Goal: Task Accomplishment & Management: Use online tool/utility

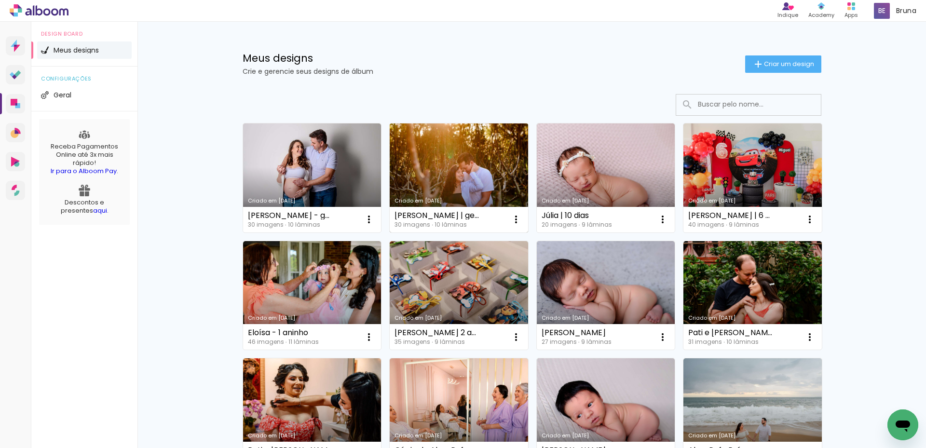
click at [447, 165] on link "Criado em [DATE]" at bounding box center [459, 177] width 138 height 109
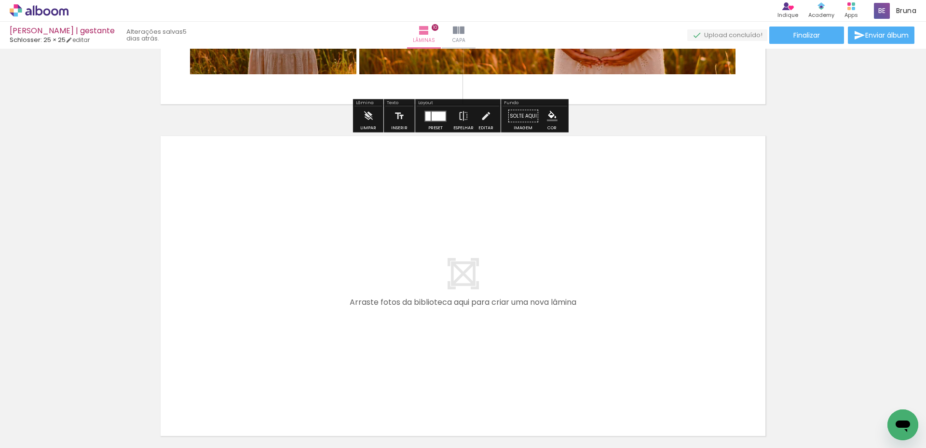
scroll to position [3347, 0]
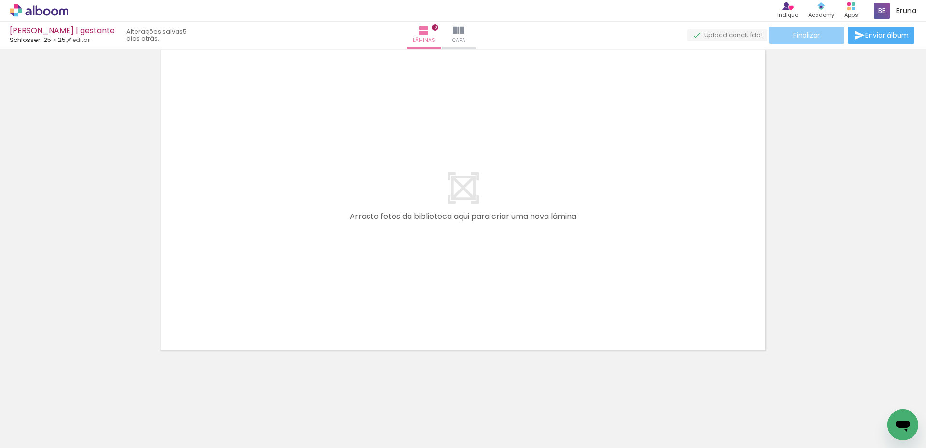
click at [794, 32] on span "Finalizar" at bounding box center [806, 35] width 27 height 7
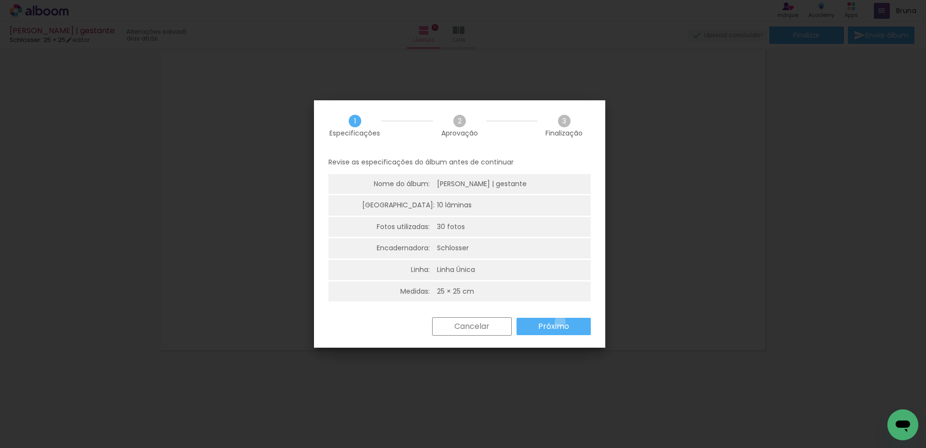
click at [0, 0] on slot "Próximo" at bounding box center [0, 0] width 0 height 0
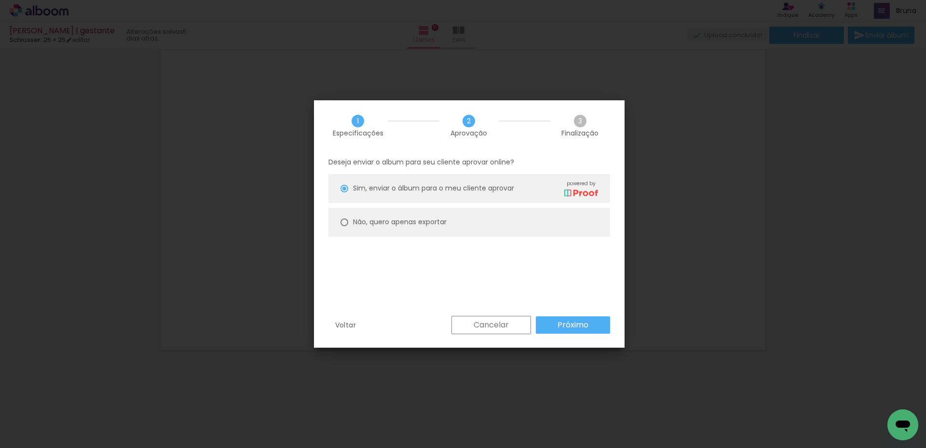
click at [467, 228] on paper-radio-button "Não, quero apenas exportar" at bounding box center [469, 222] width 282 height 29
type paper-radio-button "on"
click at [0, 0] on slot "Não, quero apenas exportar" at bounding box center [0, 0] width 0 height 0
click at [548, 325] on paper-button "Próximo" at bounding box center [573, 324] width 74 height 17
type input "Alta, 300 DPI"
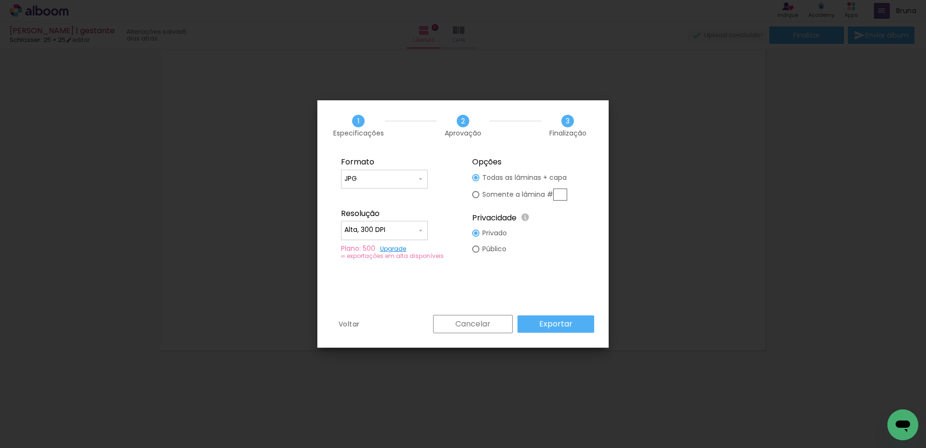
click at [0, 0] on slot "Exportar" at bounding box center [0, 0] width 0 height 0
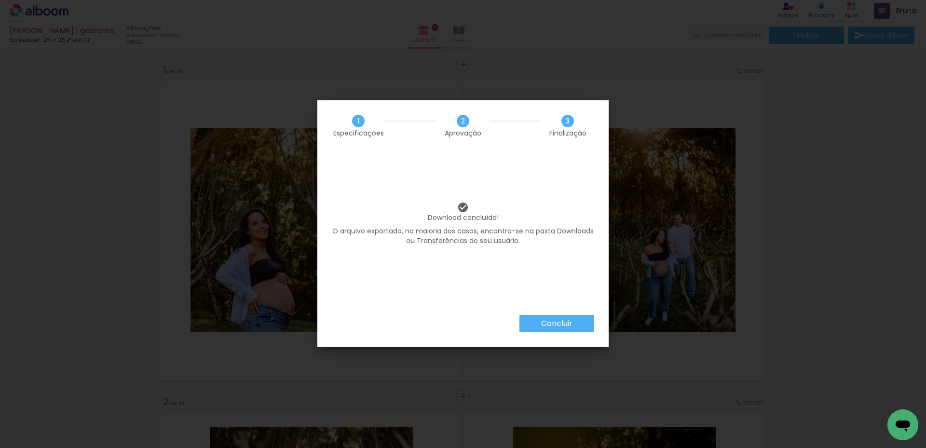
scroll to position [3347, 0]
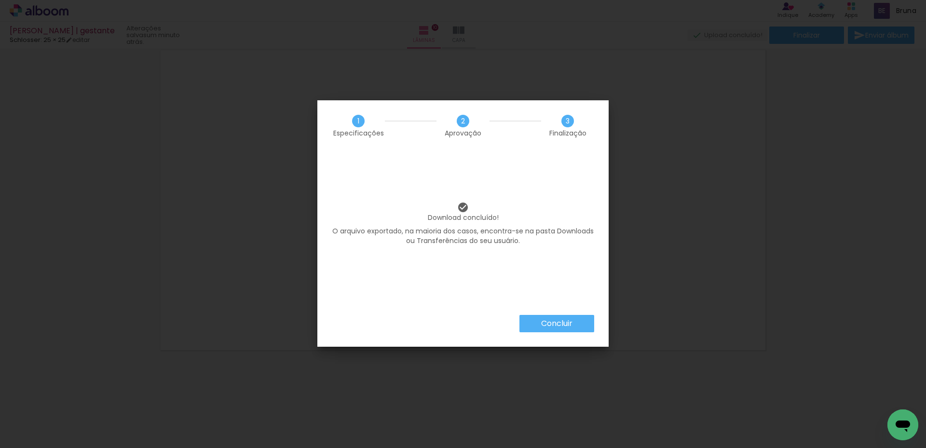
click at [572, 324] on paper-button "Concluir" at bounding box center [556, 323] width 75 height 17
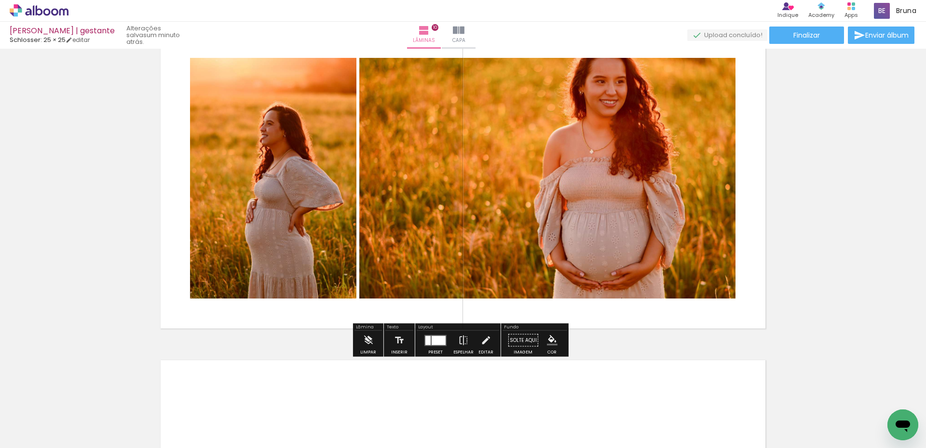
scroll to position [3010, 0]
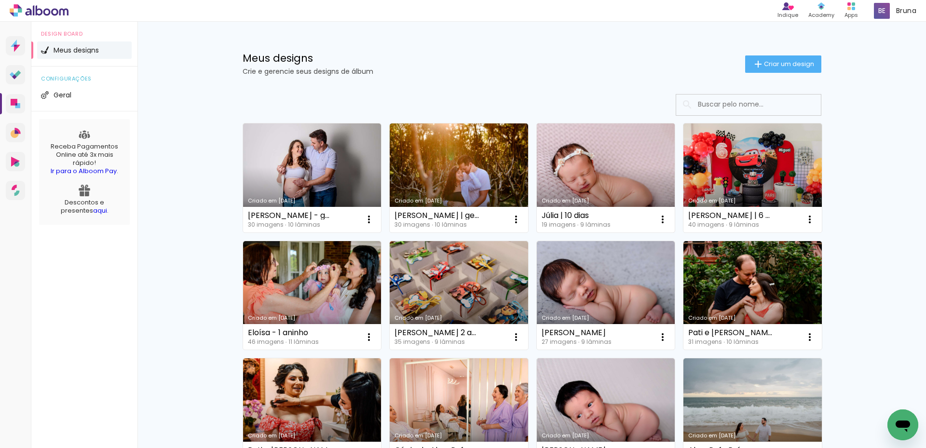
click at [599, 152] on link "Criado em [DATE]" at bounding box center [606, 177] width 138 height 109
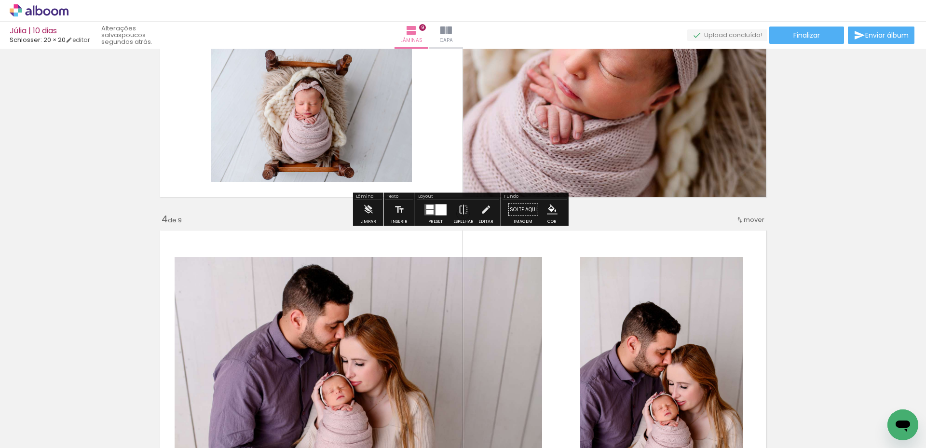
scroll to position [675, 0]
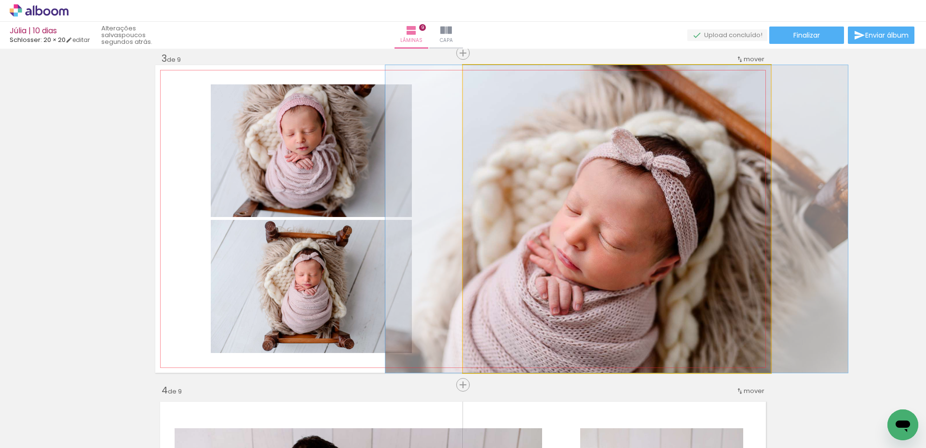
click at [583, 172] on quentale-photo at bounding box center [617, 219] width 308 height 308
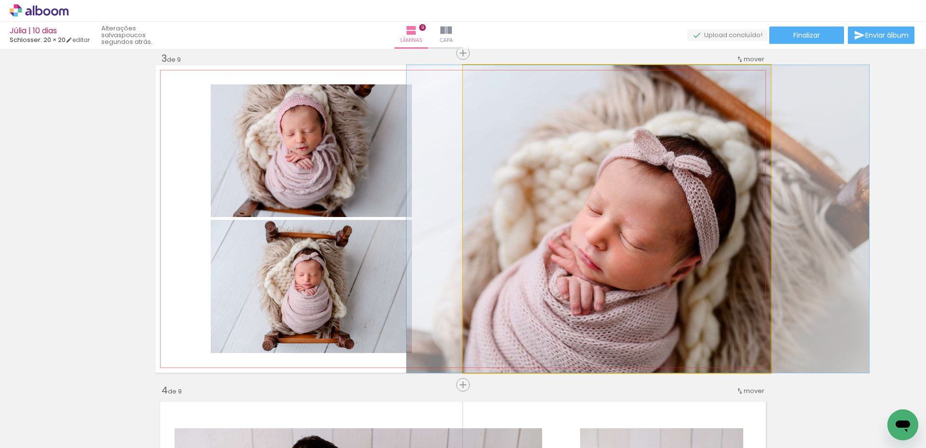
drag, startPoint x: 563, startPoint y: 220, endPoint x: 584, endPoint y: 220, distance: 21.2
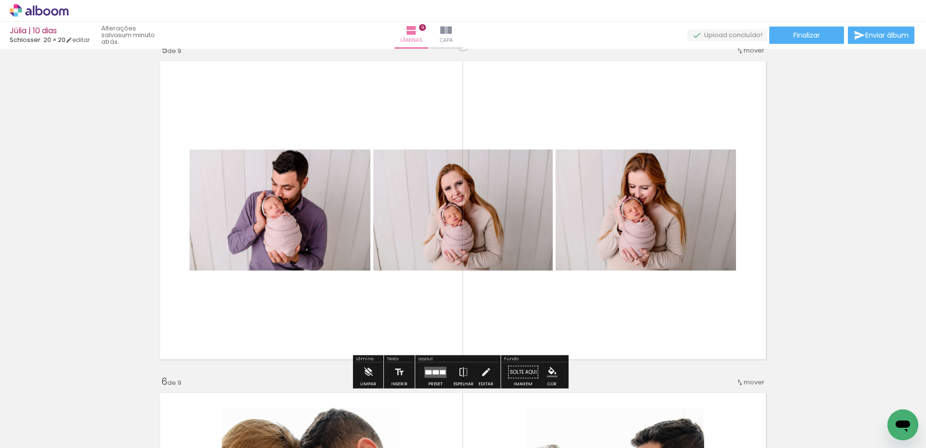
scroll to position [1398, 0]
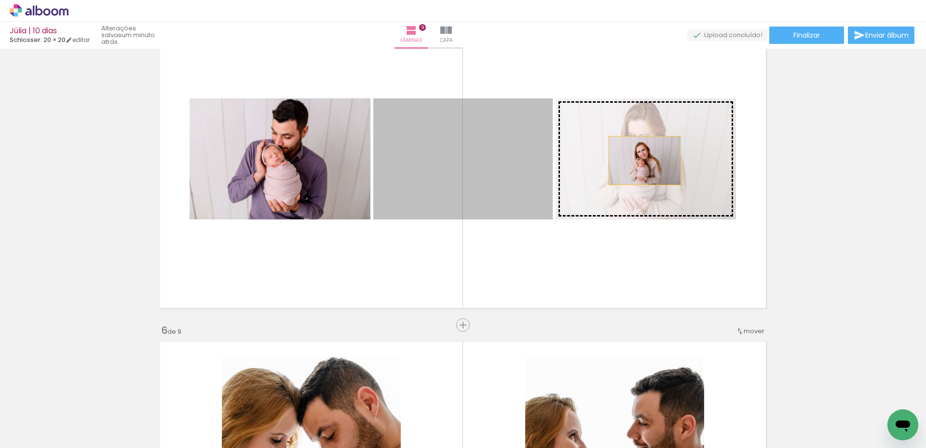
drag, startPoint x: 517, startPoint y: 162, endPoint x: 694, endPoint y: 162, distance: 177.4
click at [0, 0] on slot at bounding box center [0, 0] width 0 height 0
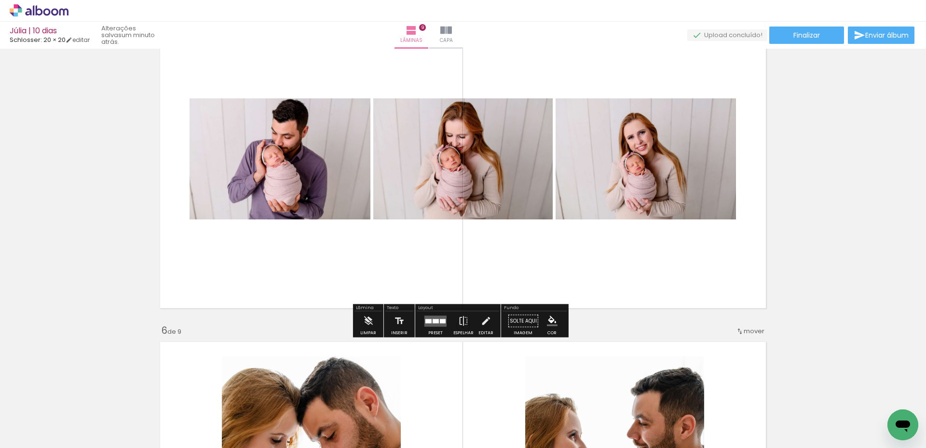
drag, startPoint x: 554, startPoint y: 161, endPoint x: 660, endPoint y: 162, distance: 106.1
click at [0, 0] on slot at bounding box center [0, 0] width 0 height 0
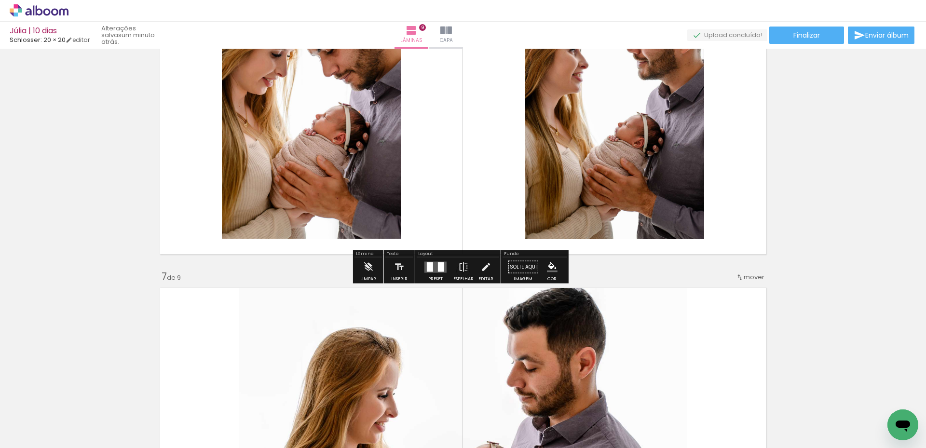
scroll to position [1687, 0]
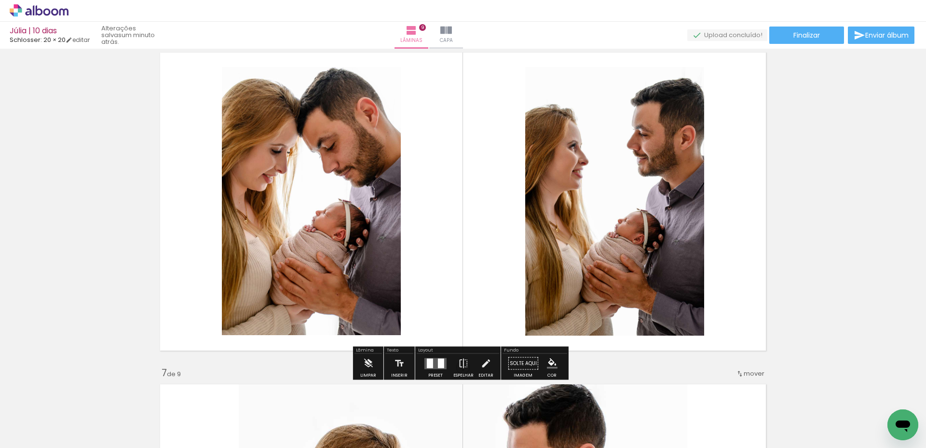
click at [444, 361] on quentale-layouter at bounding box center [435, 363] width 22 height 11
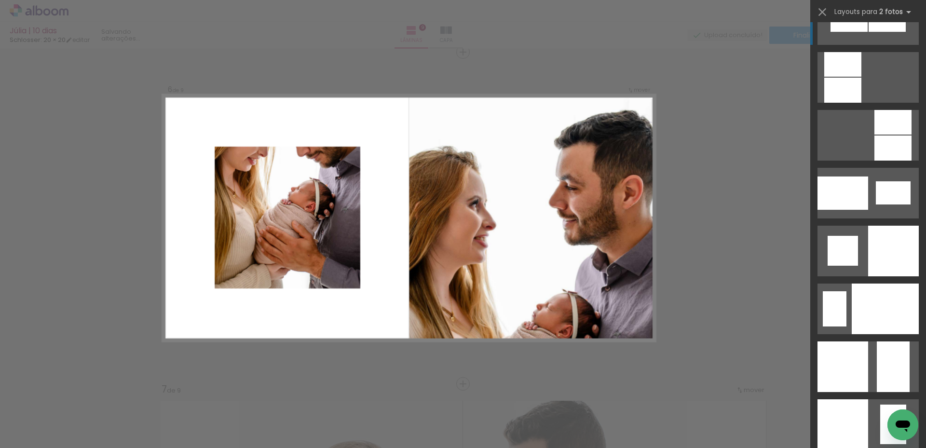
scroll to position [3683, 0]
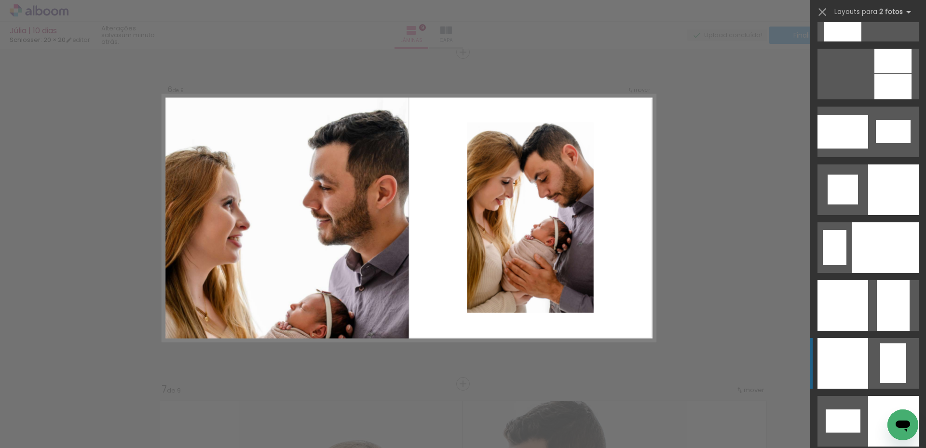
click at [846, 366] on div at bounding box center [842, 363] width 51 height 51
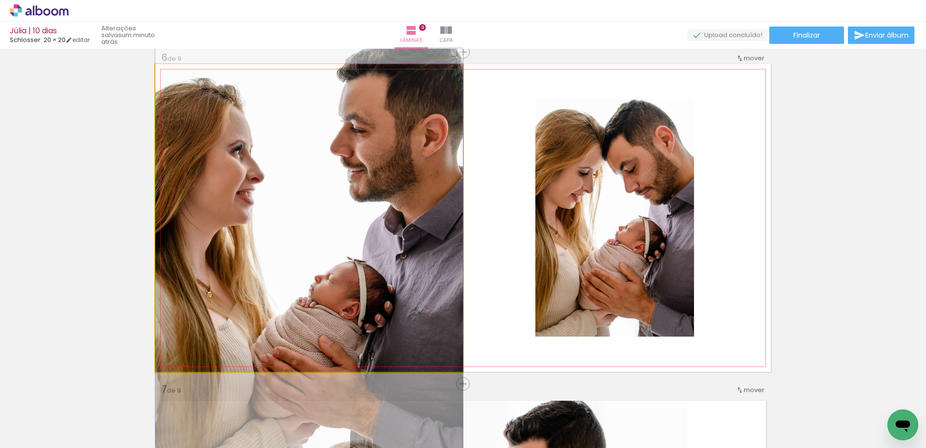
drag, startPoint x: 411, startPoint y: 239, endPoint x: 413, endPoint y: 189, distance: 50.2
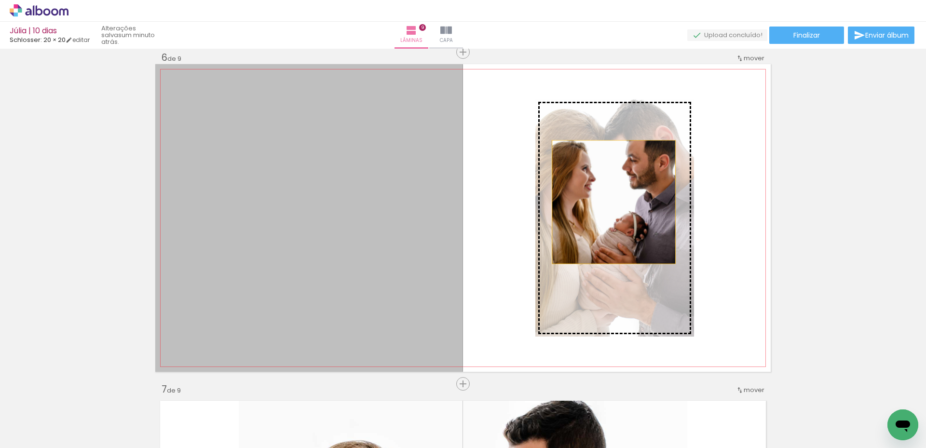
drag, startPoint x: 350, startPoint y: 233, endPoint x: 610, endPoint y: 202, distance: 262.2
click at [0, 0] on slot at bounding box center [0, 0] width 0 height 0
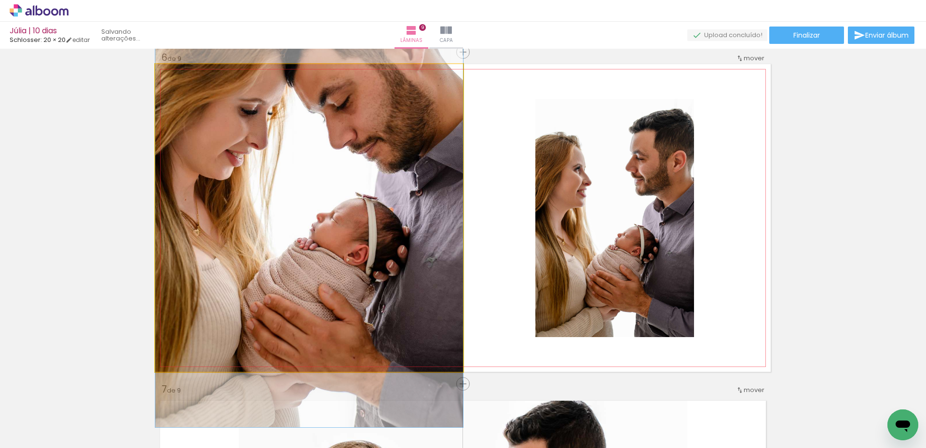
drag, startPoint x: 397, startPoint y: 231, endPoint x: 394, endPoint y: 208, distance: 22.8
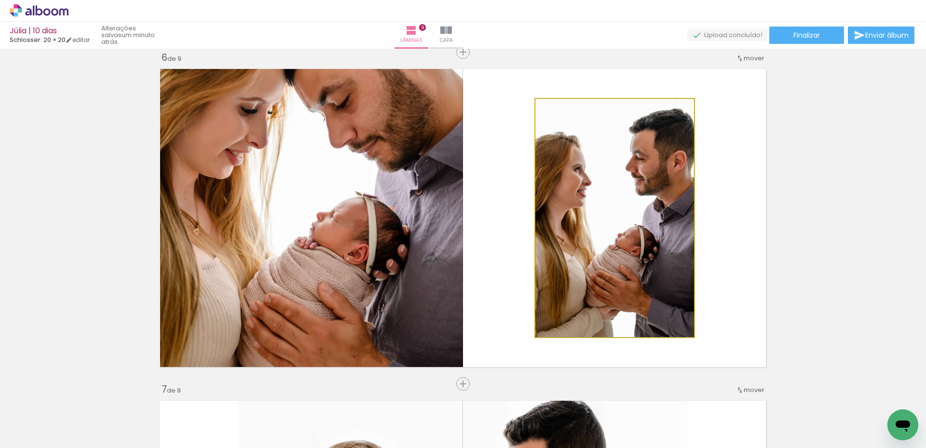
click at [607, 206] on quentale-photo at bounding box center [614, 218] width 159 height 238
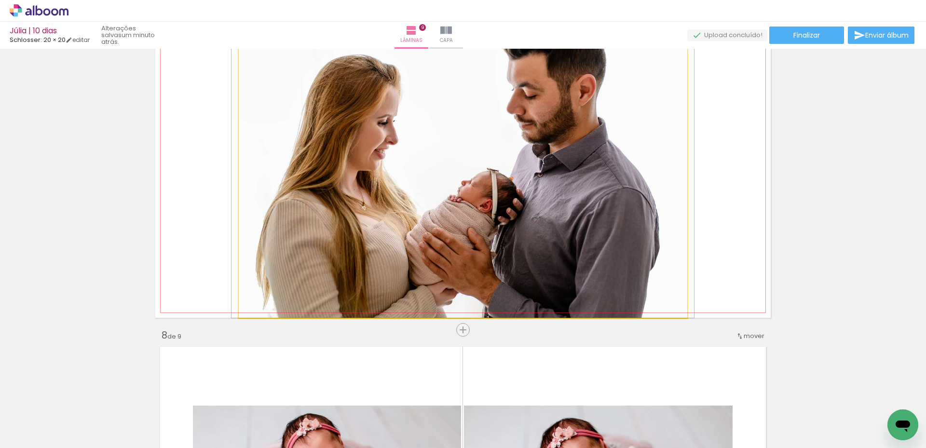
click at [584, 206] on quentale-photo at bounding box center [463, 164] width 448 height 308
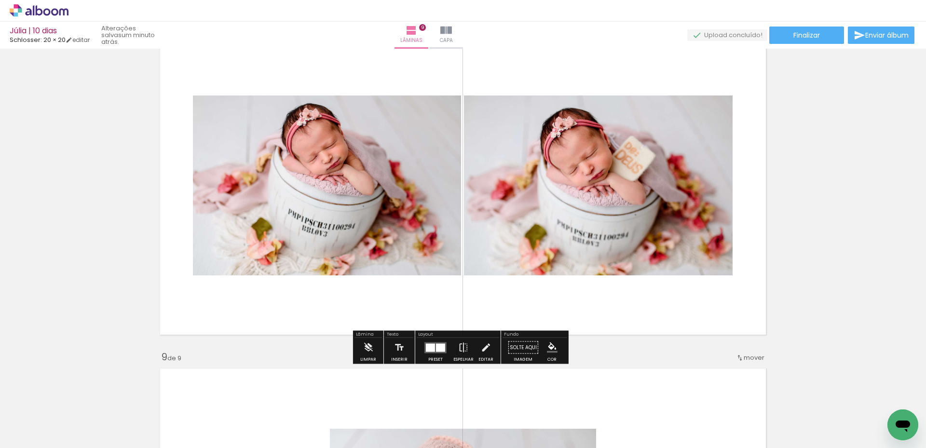
scroll to position [2346, 0]
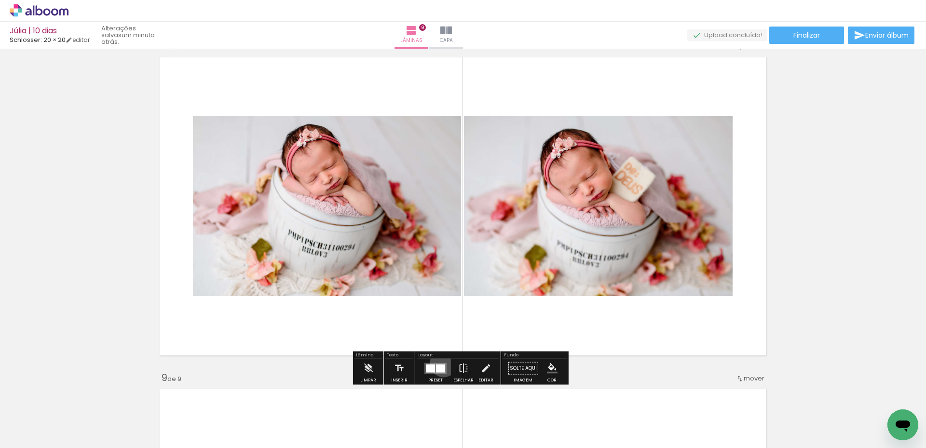
click at [441, 363] on quentale-layouter at bounding box center [435, 368] width 22 height 11
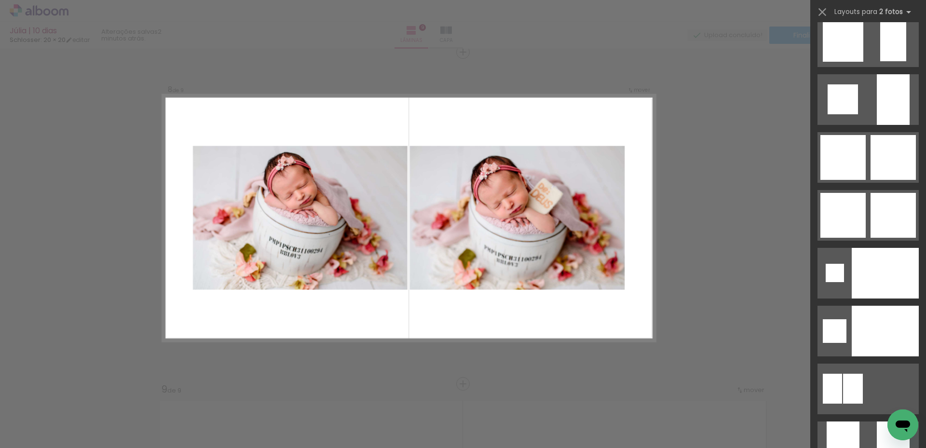
scroll to position [3600, 0]
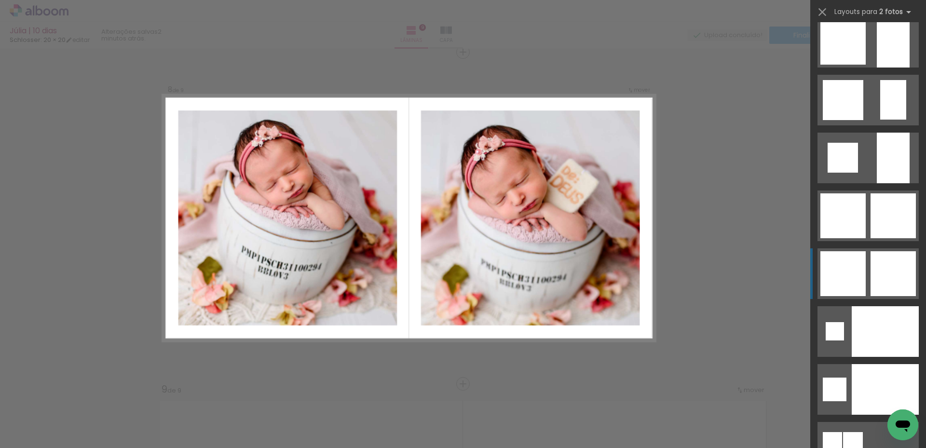
click at [860, 277] on div at bounding box center [842, 273] width 45 height 45
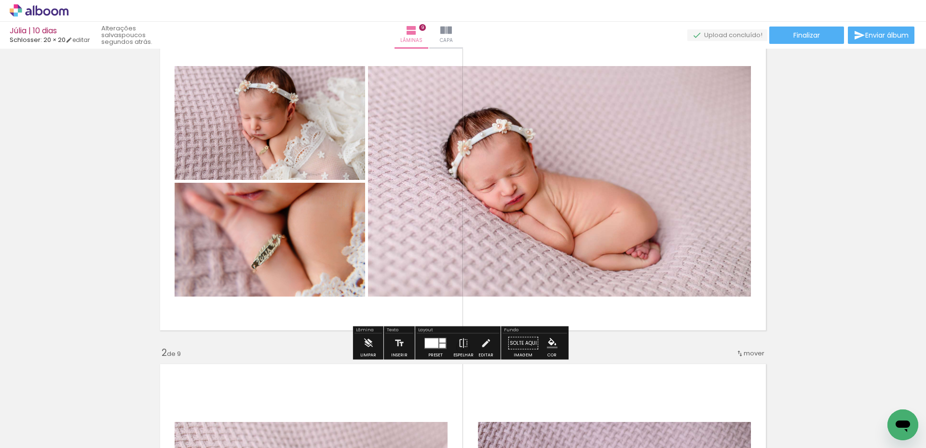
scroll to position [96, 0]
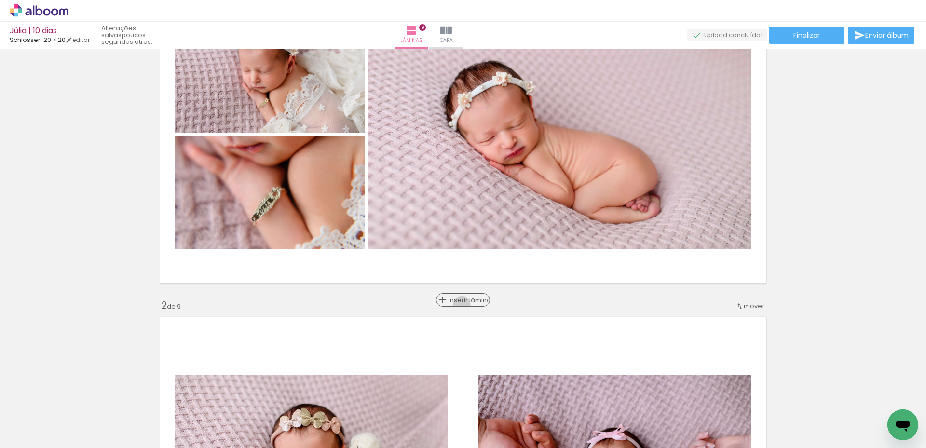
click at [468, 305] on div "Inserir lâmina" at bounding box center [463, 300] width 52 height 12
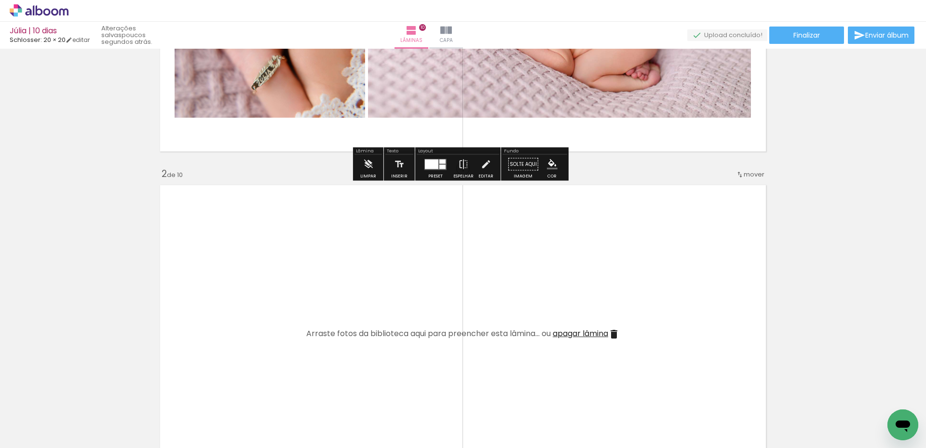
scroll to position [241, 0]
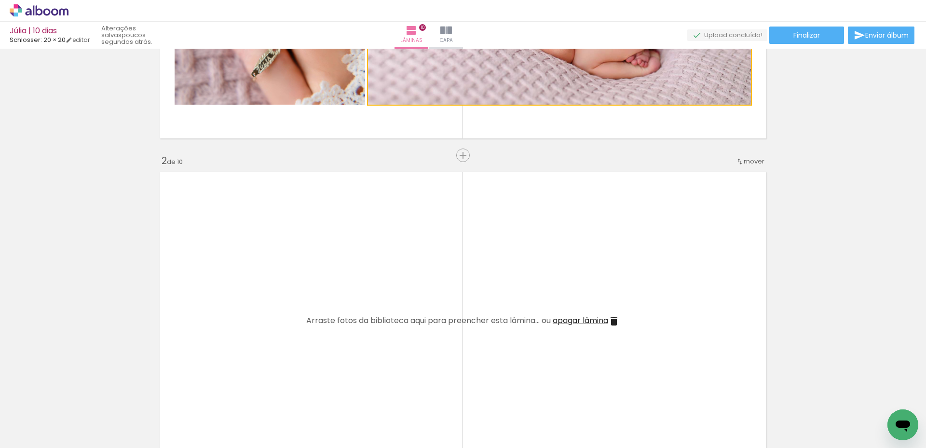
drag, startPoint x: 594, startPoint y: 90, endPoint x: 516, endPoint y: 256, distance: 182.7
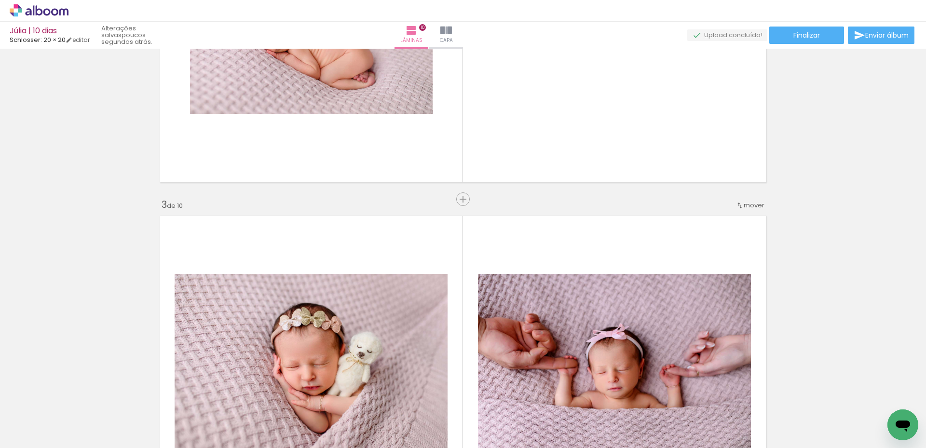
scroll to position [530, 0]
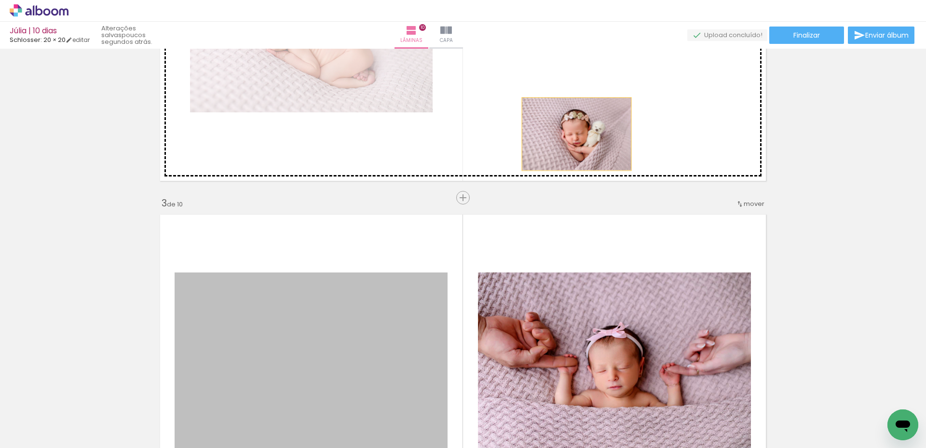
drag, startPoint x: 322, startPoint y: 328, endPoint x: 571, endPoint y: 135, distance: 314.8
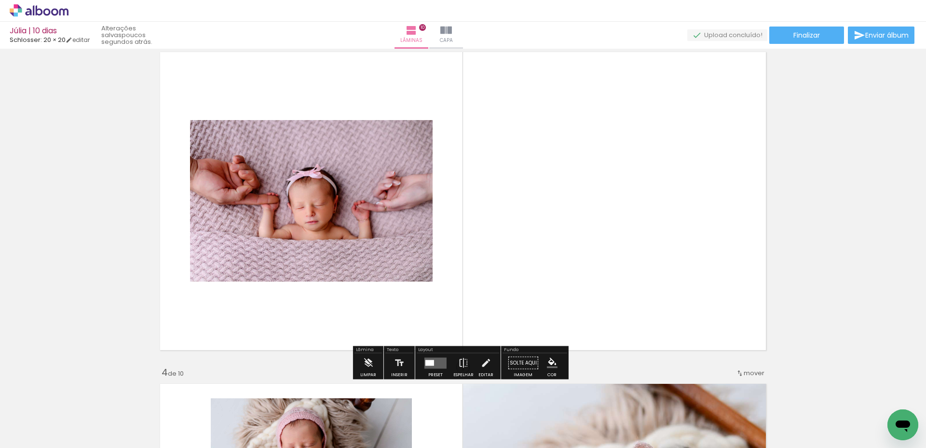
scroll to position [723, 0]
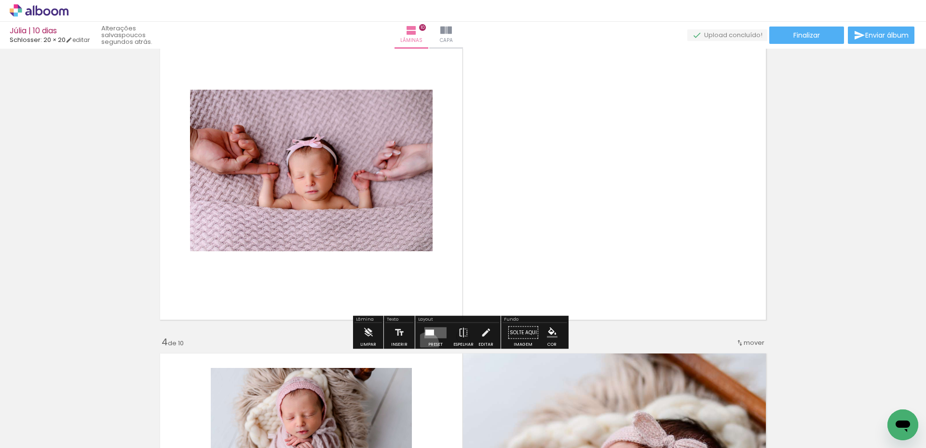
drag, startPoint x: 425, startPoint y: 344, endPoint x: 437, endPoint y: 339, distance: 13.4
click at [425, 343] on paper-button "Preset" at bounding box center [435, 335] width 31 height 25
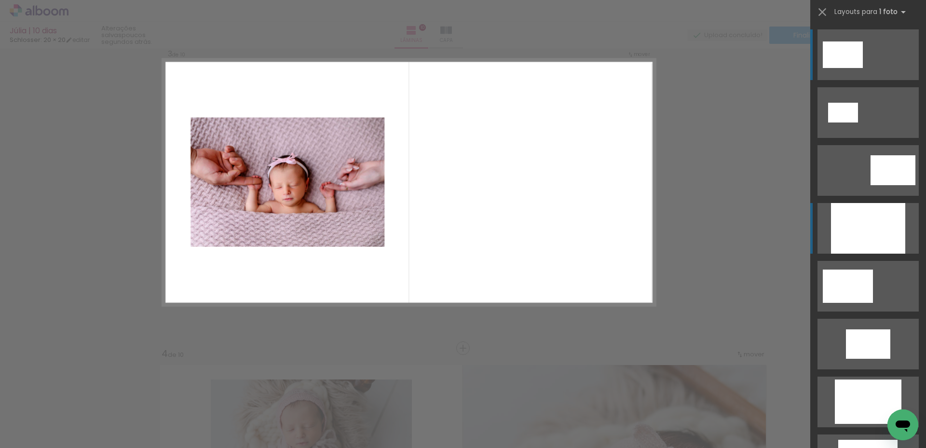
click at [838, 221] on div at bounding box center [868, 228] width 74 height 51
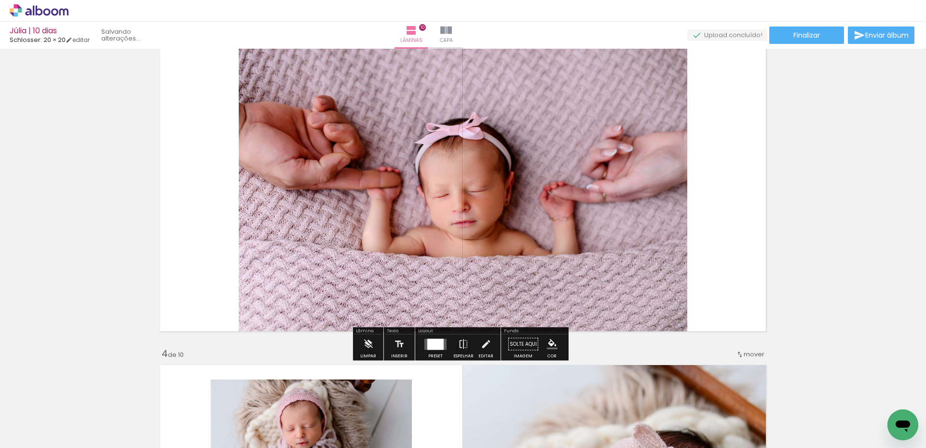
scroll to position [676, 0]
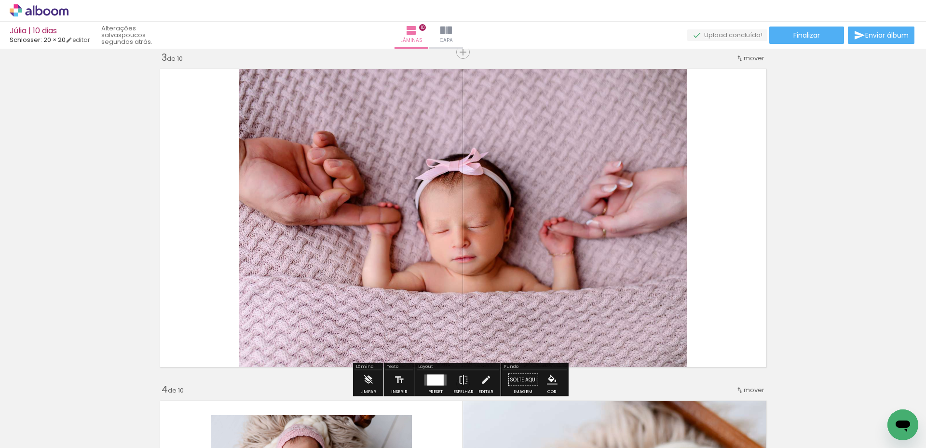
click at [501, 220] on quentale-photo at bounding box center [463, 218] width 448 height 308
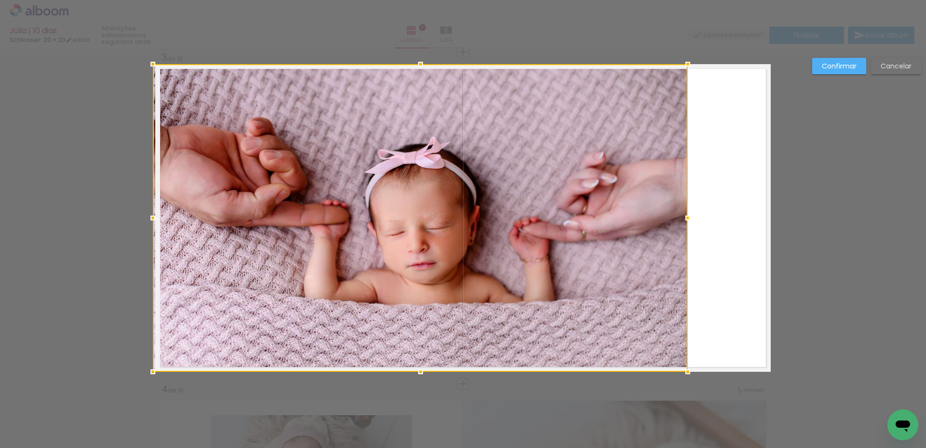
drag, startPoint x: 225, startPoint y: 218, endPoint x: 154, endPoint y: 214, distance: 71.0
click at [154, 214] on div at bounding box center [152, 217] width 19 height 19
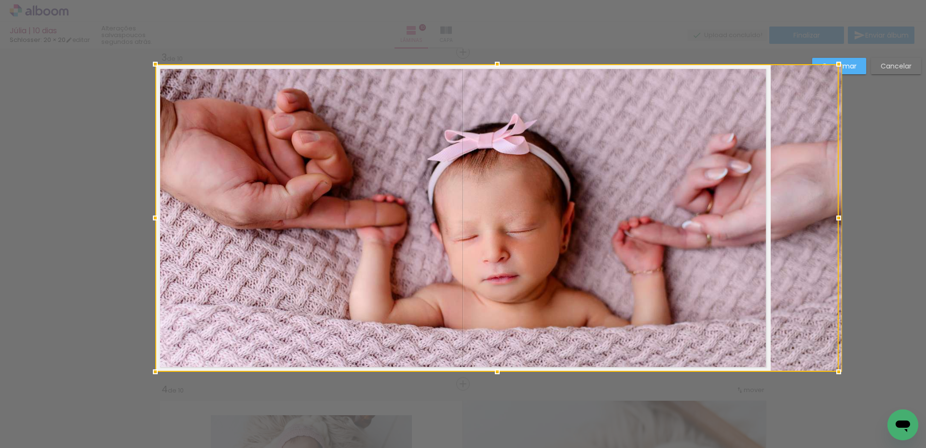
drag, startPoint x: 685, startPoint y: 221, endPoint x: 728, endPoint y: 218, distance: 42.6
click at [728, 218] on div at bounding box center [496, 218] width 683 height 308
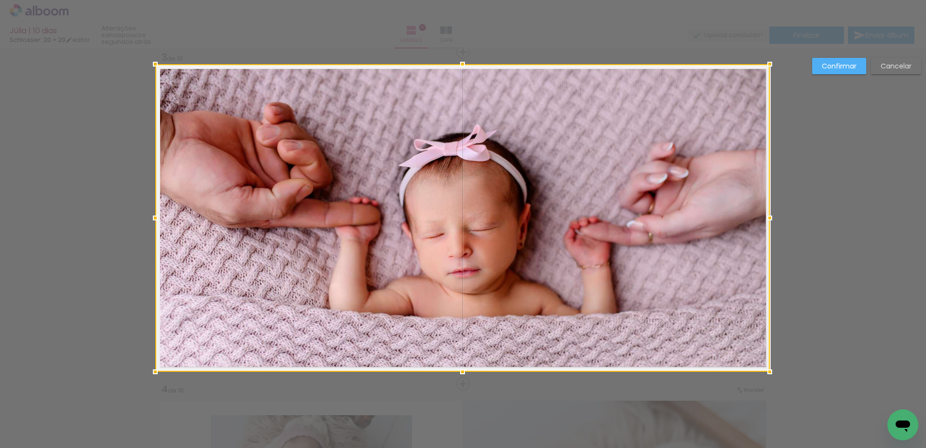
click at [770, 216] on div at bounding box center [769, 217] width 19 height 19
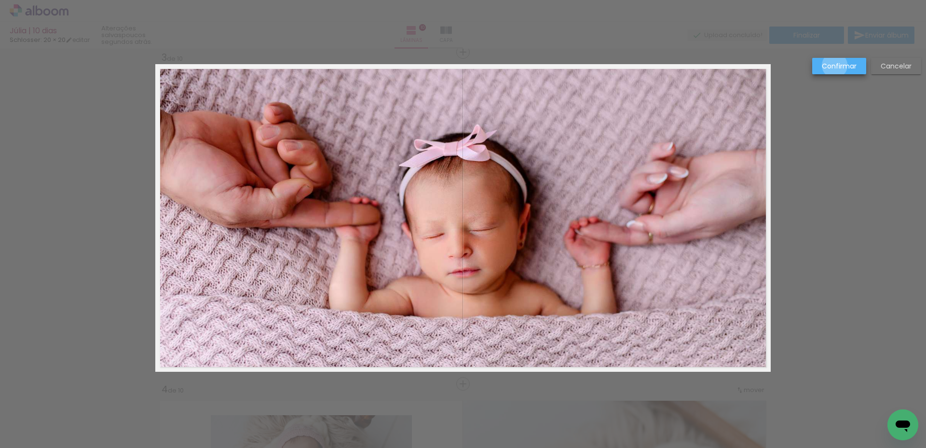
click at [0, 0] on slot "Confirmar" at bounding box center [0, 0] width 0 height 0
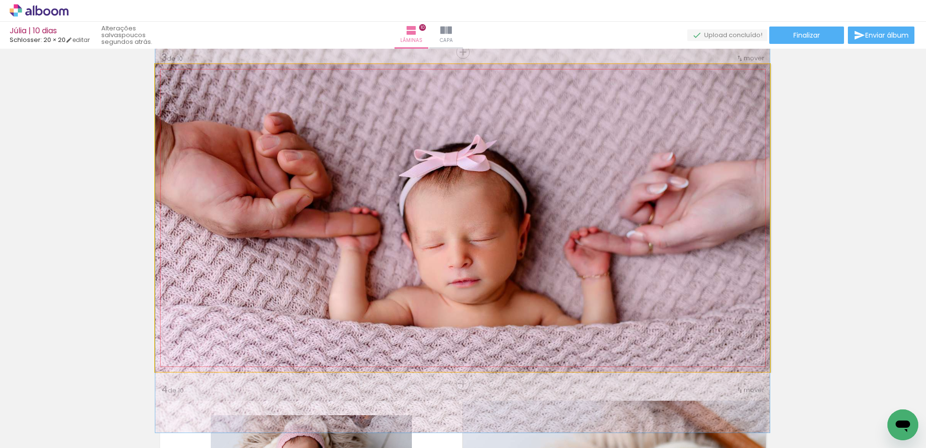
drag, startPoint x: 530, startPoint y: 168, endPoint x: 530, endPoint y: 178, distance: 10.1
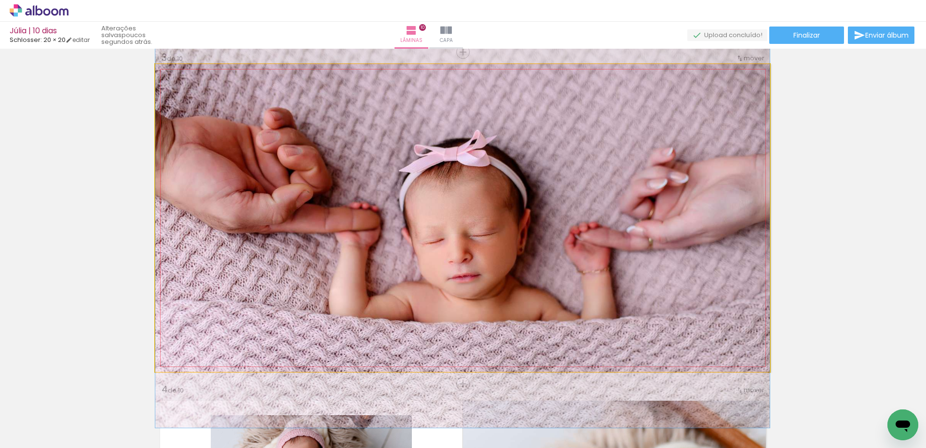
drag, startPoint x: 727, startPoint y: 217, endPoint x: 727, endPoint y: 212, distance: 4.8
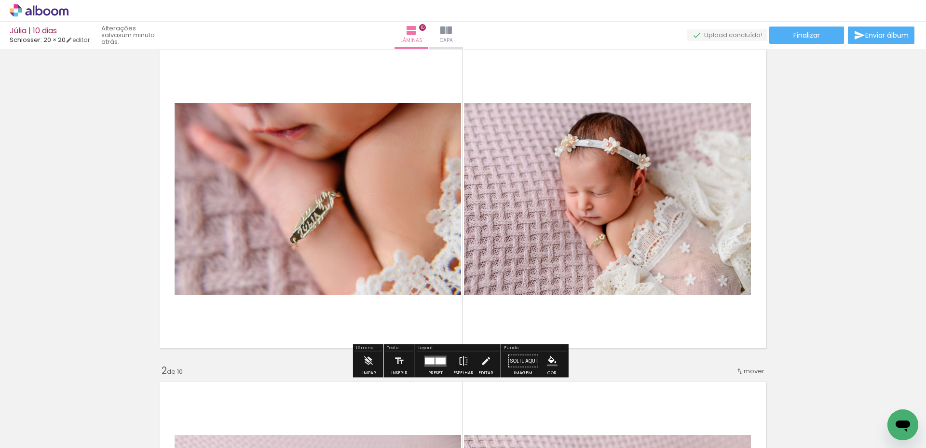
scroll to position [48, 0]
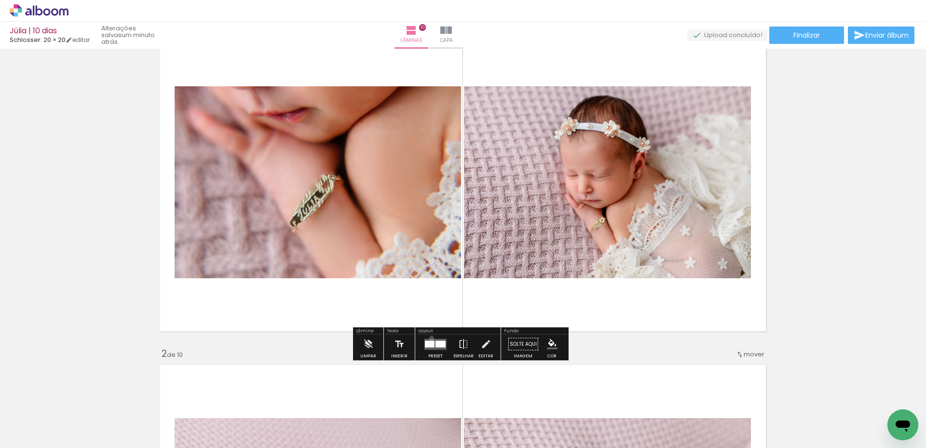
click at [429, 338] on div at bounding box center [435, 344] width 26 height 19
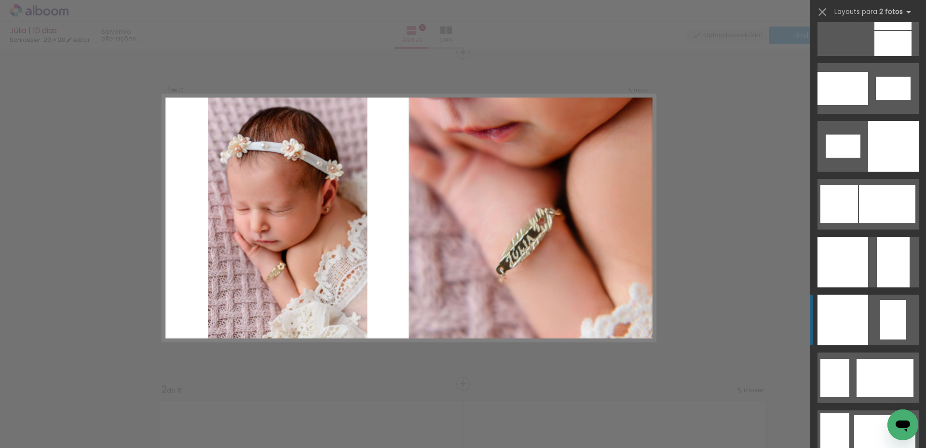
scroll to position [1157, 0]
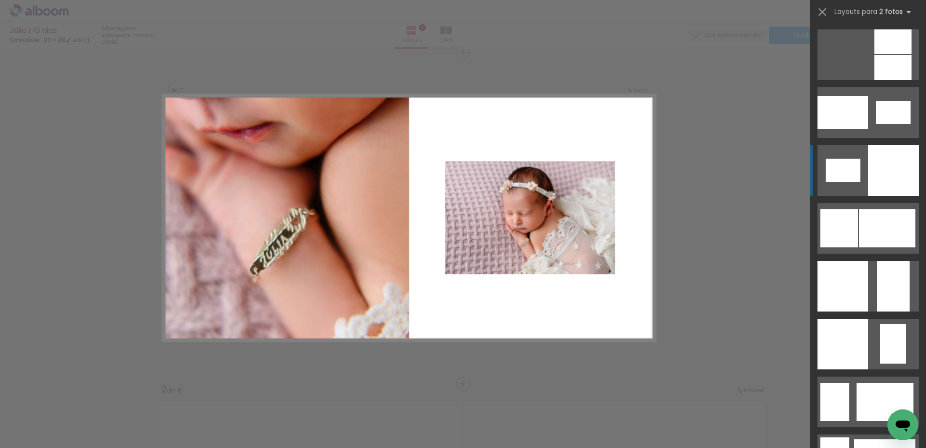
click at [880, 170] on div at bounding box center [893, 170] width 51 height 51
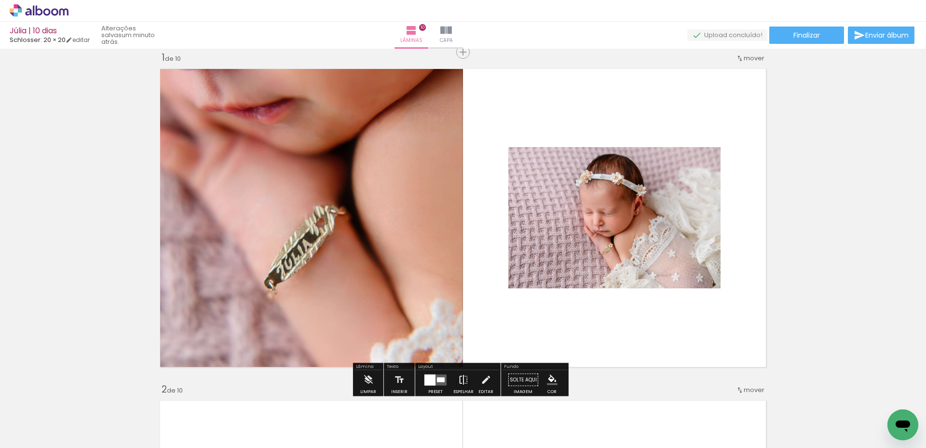
click at [462, 380] on iron-icon at bounding box center [463, 379] width 11 height 19
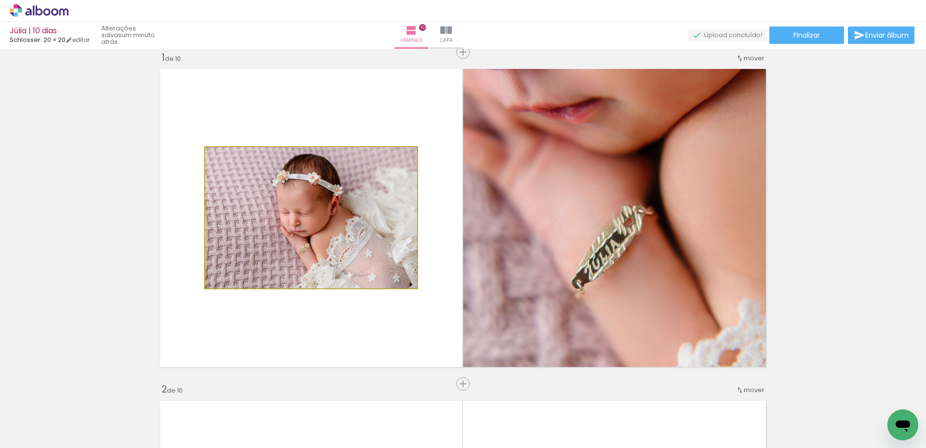
drag, startPoint x: 352, startPoint y: 252, endPoint x: 577, endPoint y: 256, distance: 224.7
click at [0, 0] on slot at bounding box center [0, 0] width 0 height 0
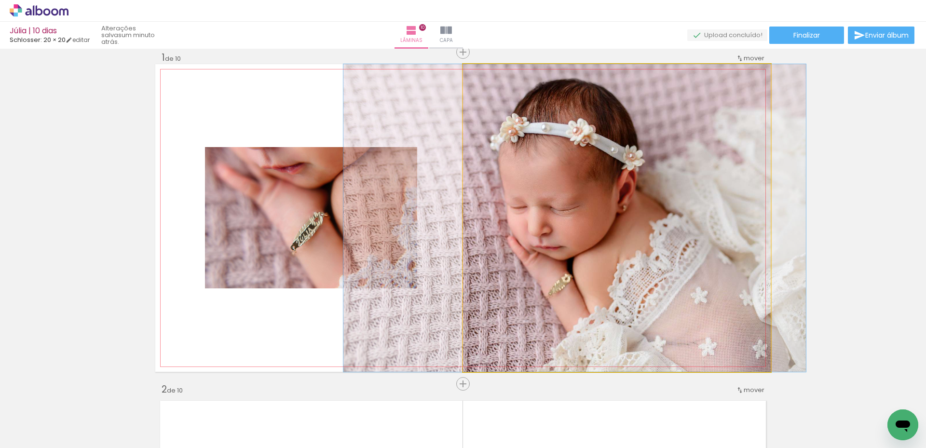
drag, startPoint x: 580, startPoint y: 239, endPoint x: 539, endPoint y: 235, distance: 42.2
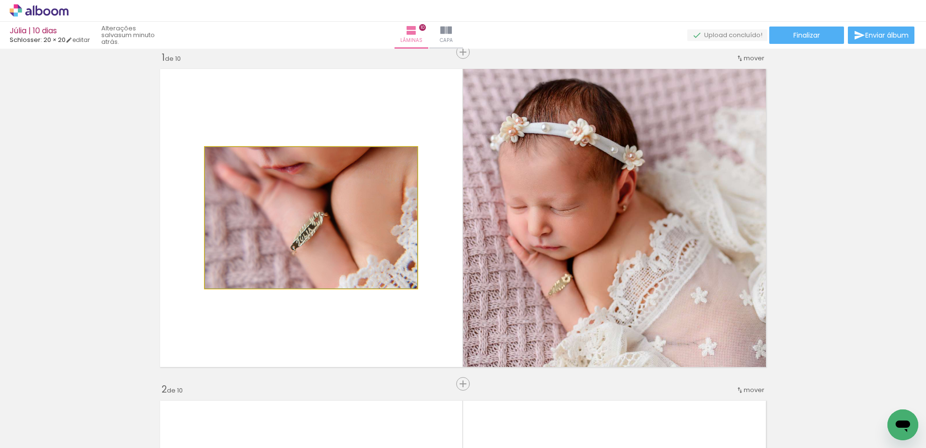
click at [336, 243] on quentale-photo at bounding box center [311, 217] width 212 height 141
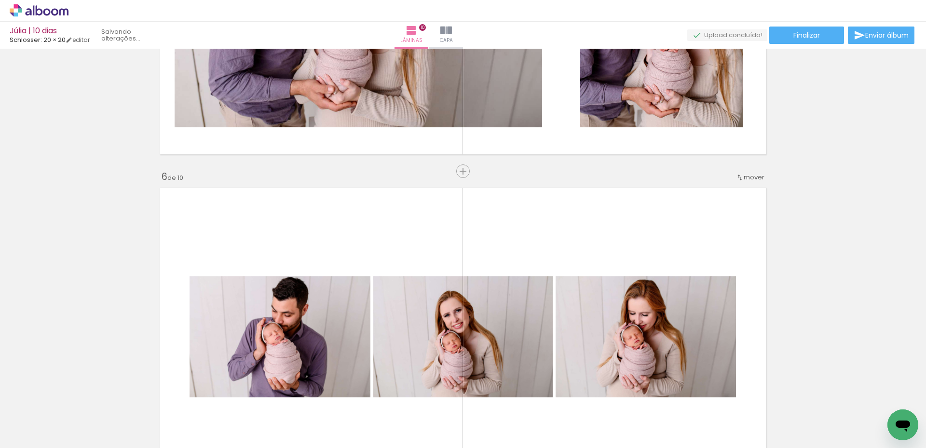
scroll to position [1604, 0]
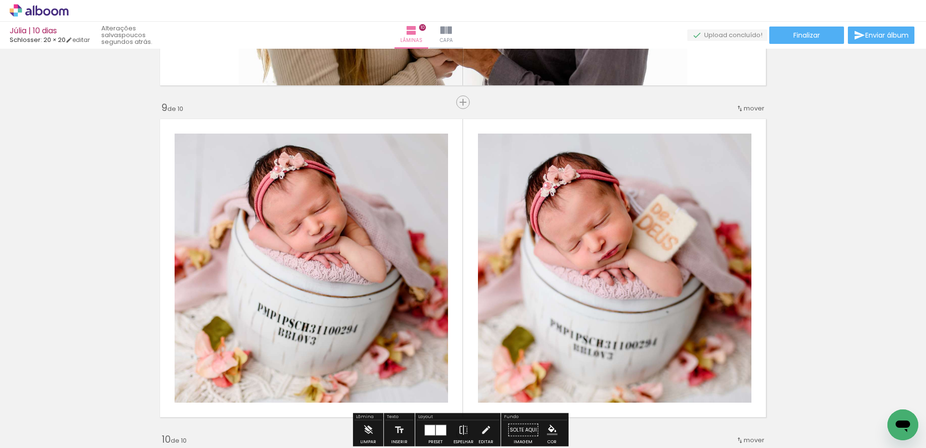
scroll to position [2809, 0]
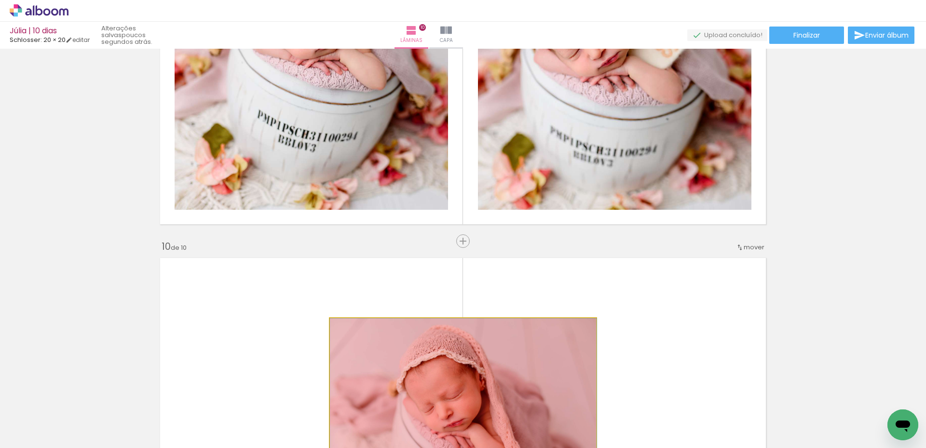
drag, startPoint x: 515, startPoint y: 406, endPoint x: 520, endPoint y: 423, distance: 17.1
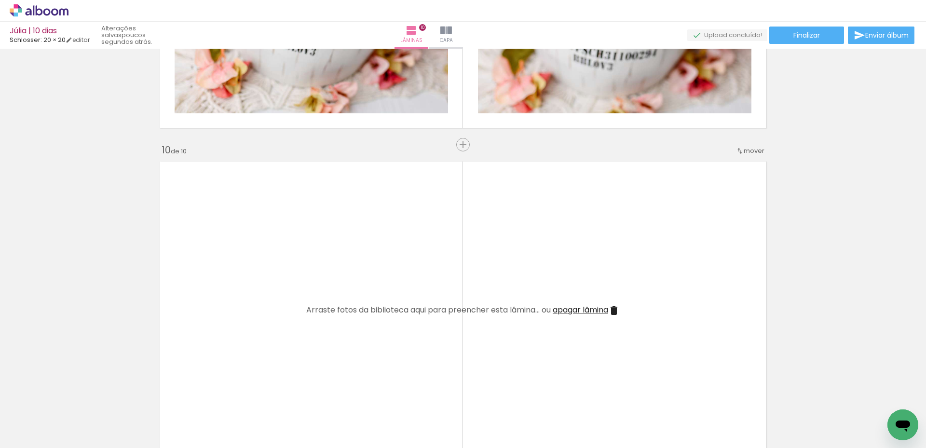
click at [570, 313] on span "apagar lâmina" at bounding box center [580, 309] width 55 height 11
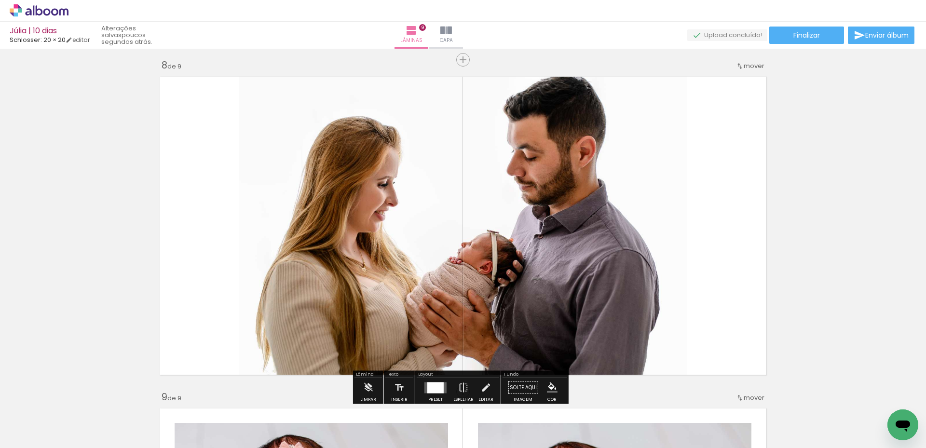
scroll to position [0, 177]
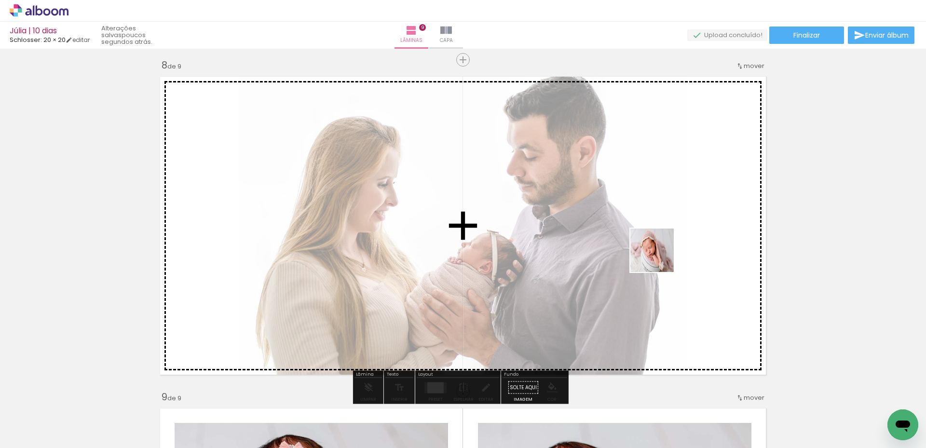
drag, startPoint x: 747, startPoint y: 305, endPoint x: 659, endPoint y: 257, distance: 99.9
click at [659, 257] on quentale-workspace at bounding box center [463, 224] width 926 height 448
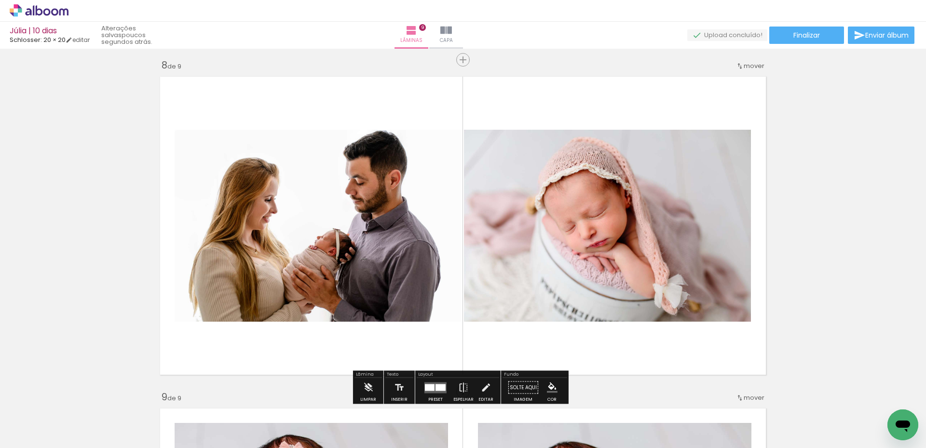
scroll to position [2375, 0]
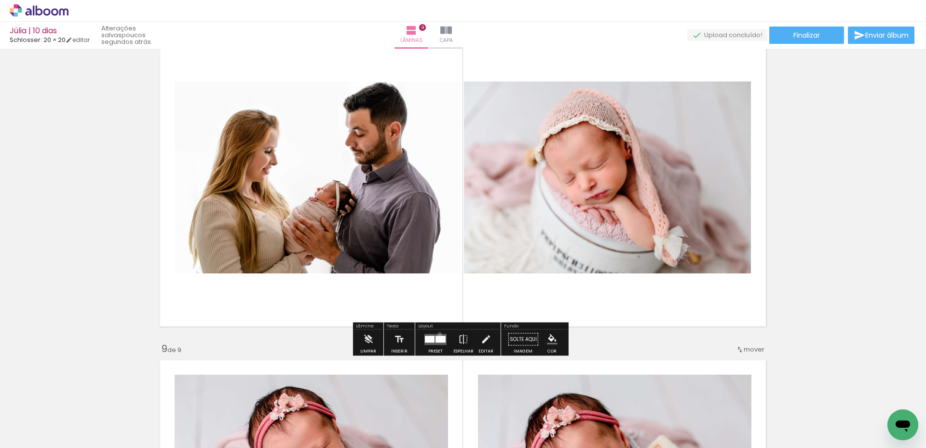
click at [437, 334] on quentale-layouter at bounding box center [435, 339] width 22 height 11
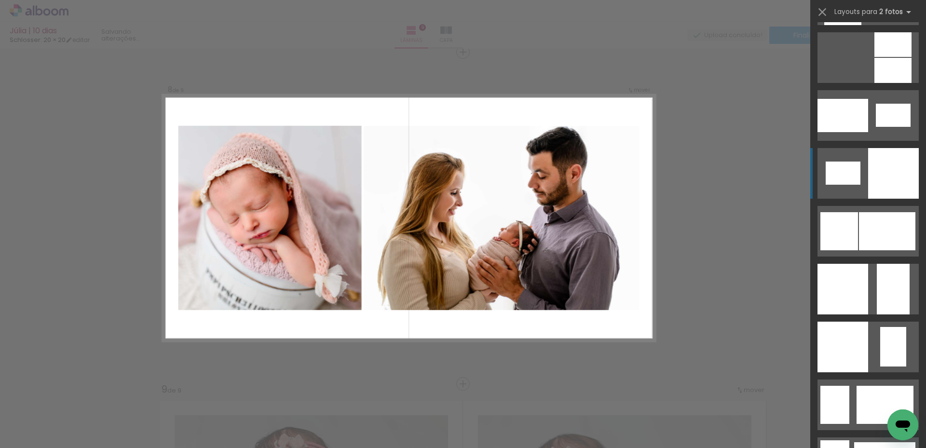
scroll to position [1157, 0]
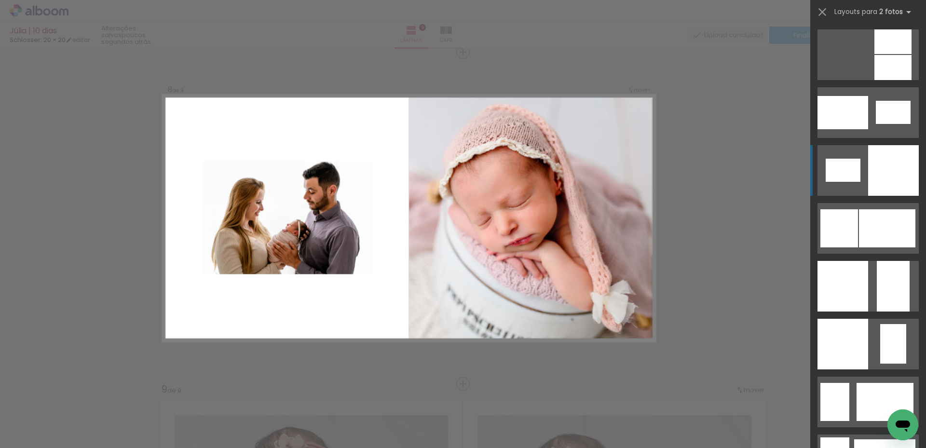
click at [883, 186] on div at bounding box center [893, 170] width 51 height 51
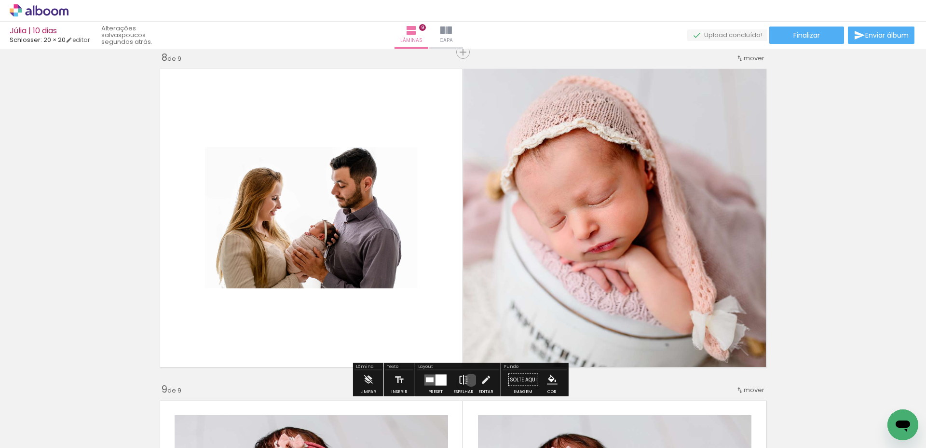
click at [469, 380] on paper-button "Espelhar" at bounding box center [463, 382] width 25 height 25
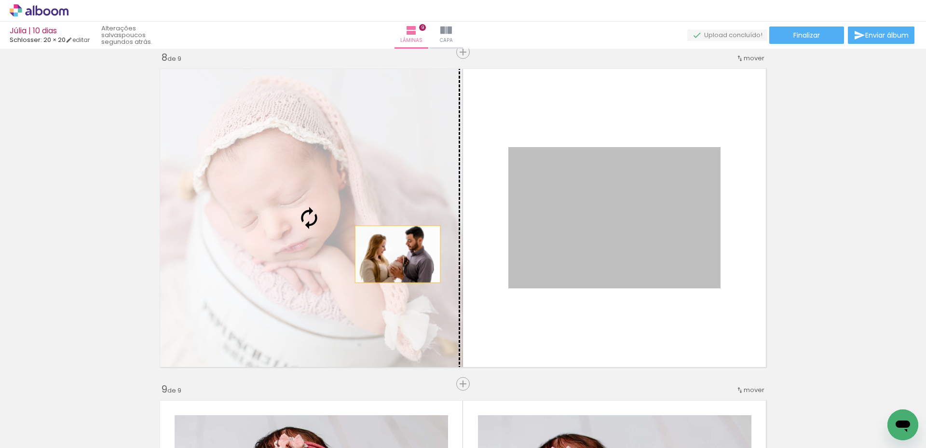
drag, startPoint x: 553, startPoint y: 254, endPoint x: 362, endPoint y: 253, distance: 191.4
click at [0, 0] on slot at bounding box center [0, 0] width 0 height 0
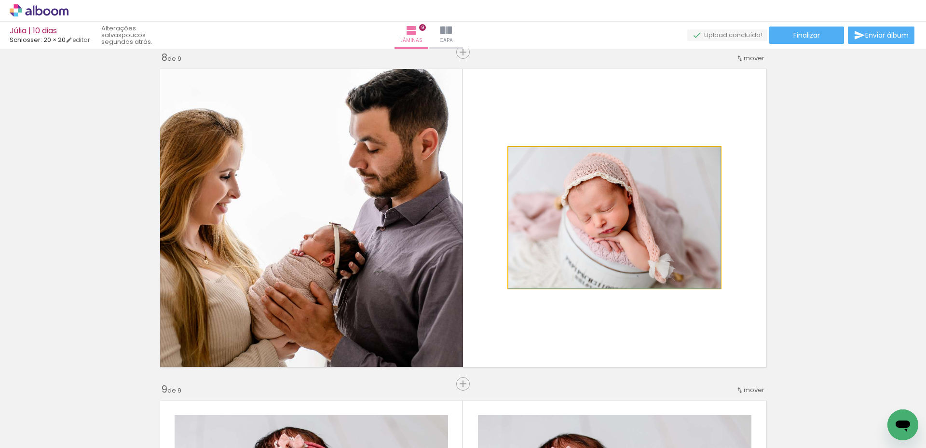
click at [601, 204] on quentale-photo at bounding box center [614, 217] width 212 height 141
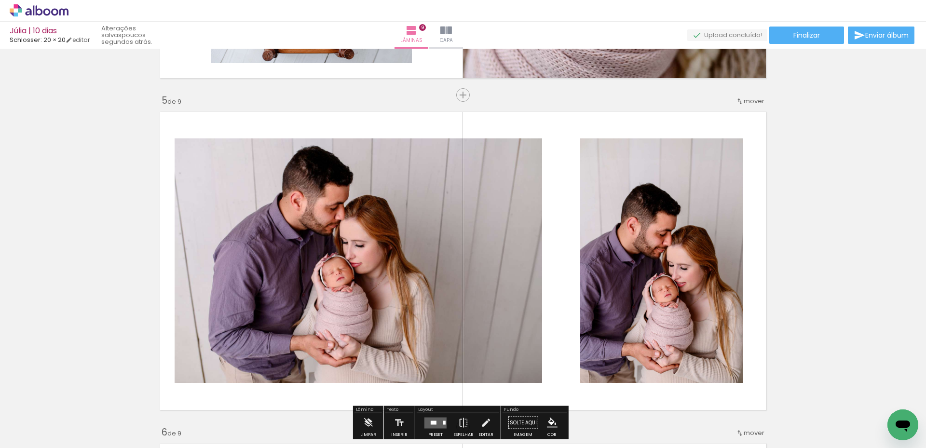
scroll to position [1370, 0]
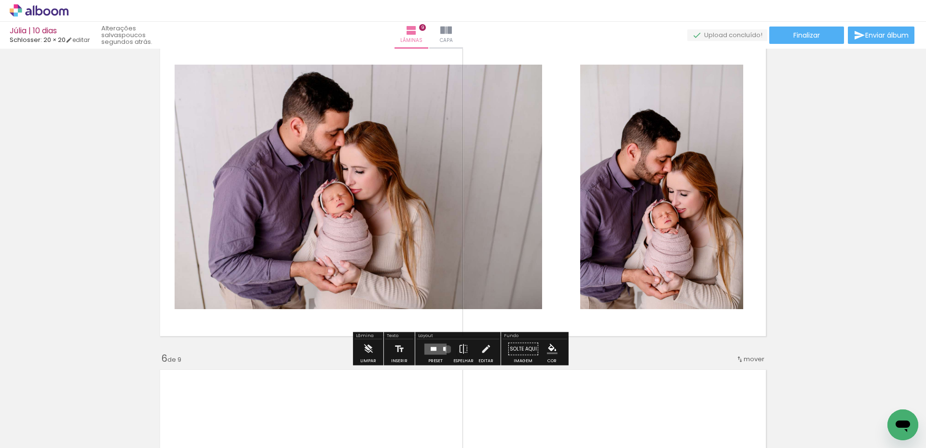
click at [445, 349] on div at bounding box center [435, 348] width 26 height 19
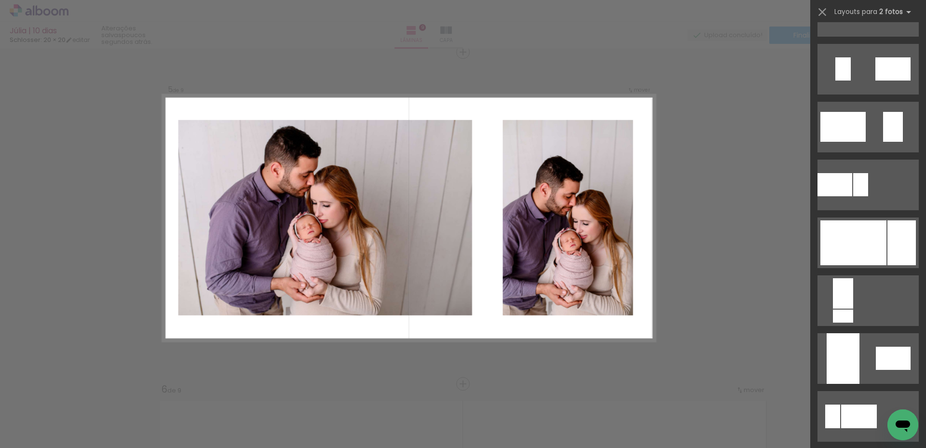
scroll to position [216, 0]
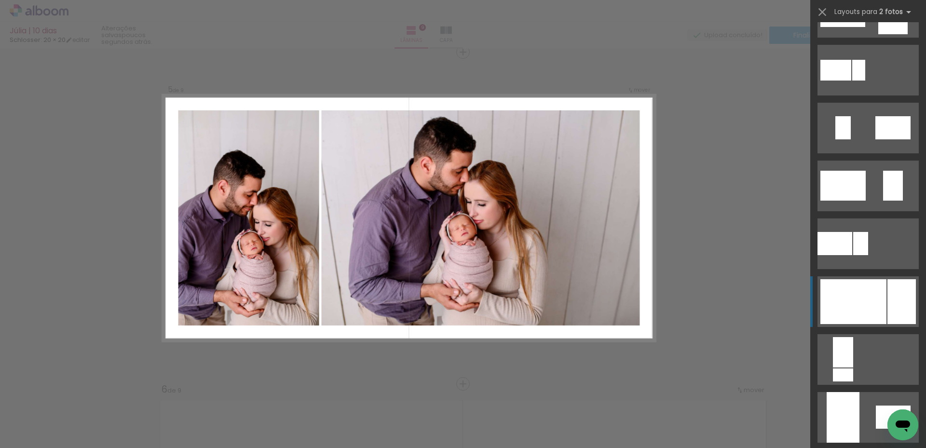
click at [873, 289] on div at bounding box center [853, 301] width 66 height 45
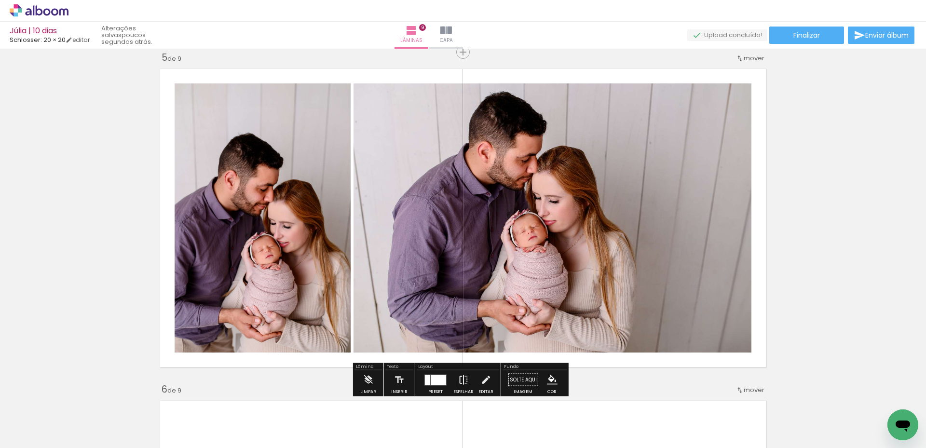
click at [463, 376] on iron-icon at bounding box center [463, 379] width 11 height 19
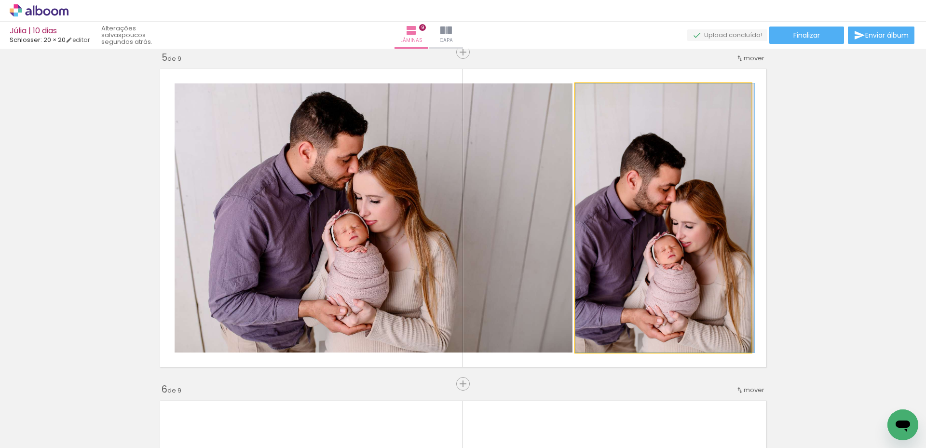
drag, startPoint x: 614, startPoint y: 240, endPoint x: 620, endPoint y: 233, distance: 9.9
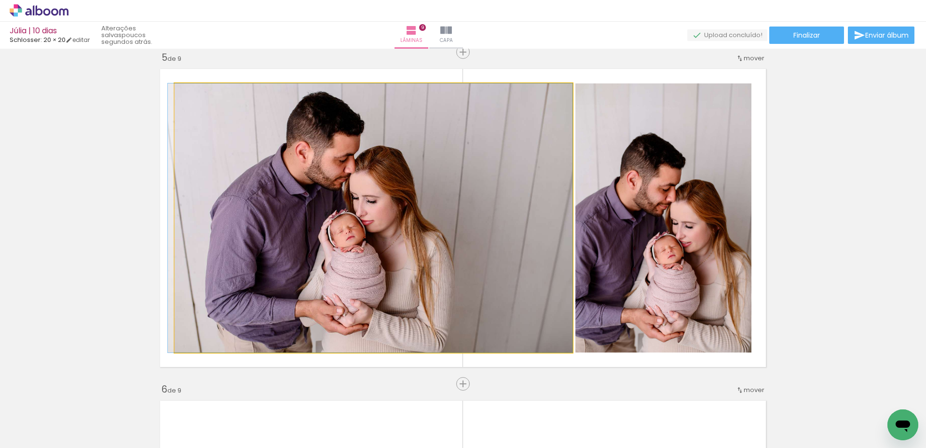
drag, startPoint x: 509, startPoint y: 259, endPoint x: 508, endPoint y: 218, distance: 41.0
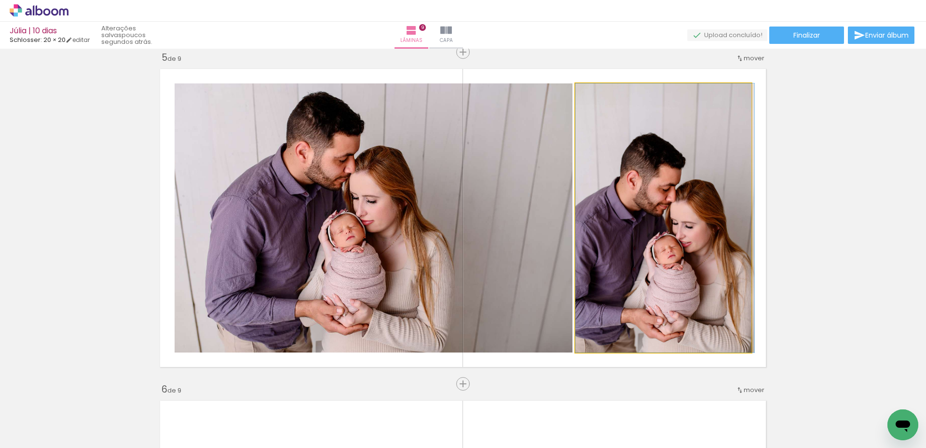
drag, startPoint x: 617, startPoint y: 161, endPoint x: 630, endPoint y: 161, distance: 12.5
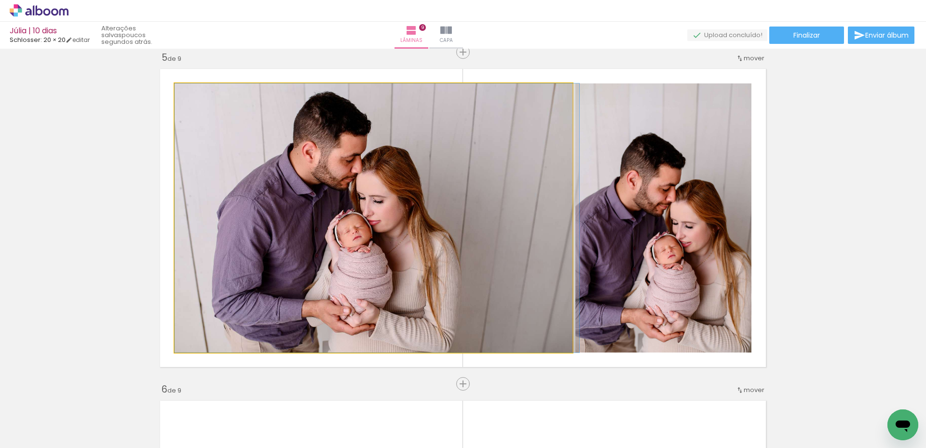
drag, startPoint x: 375, startPoint y: 197, endPoint x: 422, endPoint y: 191, distance: 48.0
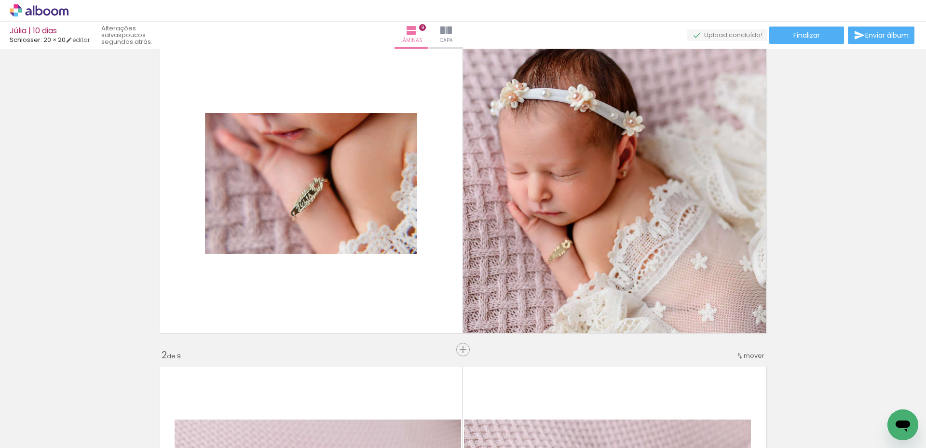
scroll to position [0, 0]
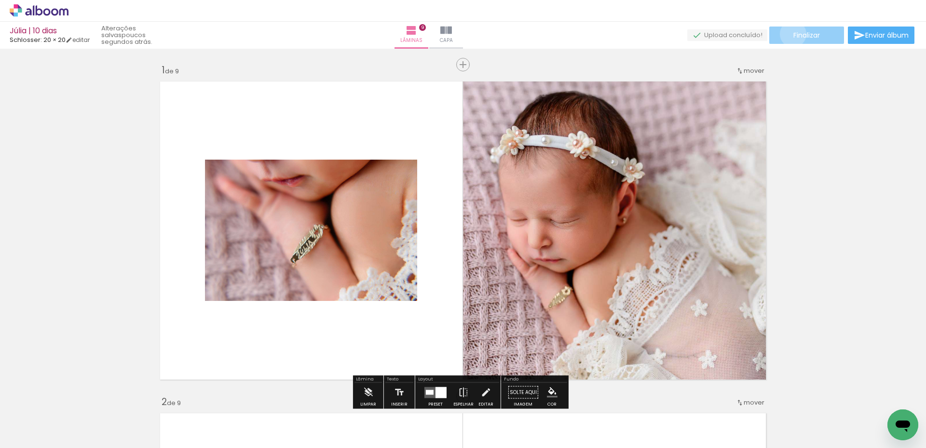
click at [793, 34] on span "Finalizar" at bounding box center [806, 35] width 27 height 7
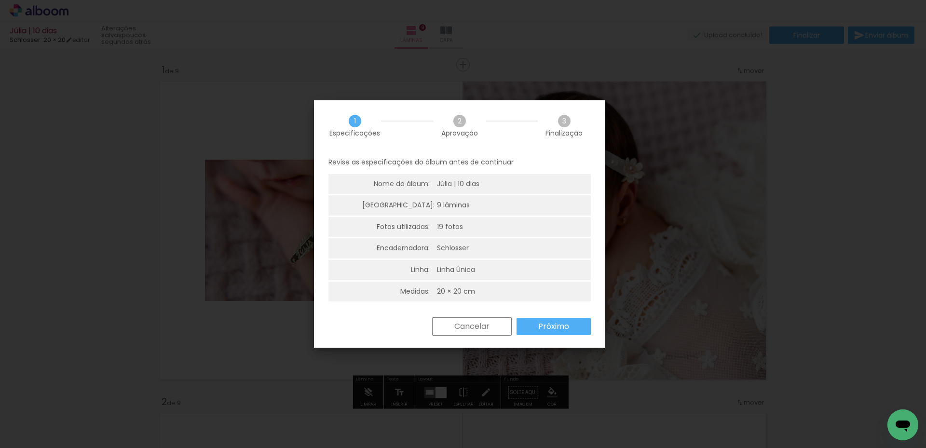
click at [525, 310] on div "Revise as especificações do álbum antes de continuar Nome do álbum: Júlia | 10 …" at bounding box center [459, 234] width 291 height 166
click at [528, 316] on div "Revise as especificações do álbum antes de continuar Nome do álbum: Júlia | 10 …" at bounding box center [459, 234] width 291 height 166
click at [532, 324] on paper-button "Próximo" at bounding box center [553, 326] width 74 height 17
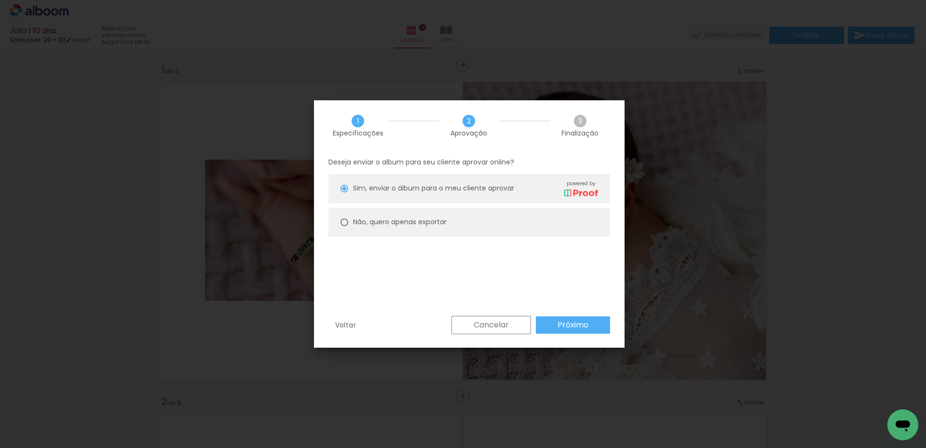
click at [469, 216] on paper-radio-button "Não, quero apenas exportar" at bounding box center [469, 222] width 282 height 29
type paper-radio-button "on"
drag, startPoint x: 574, startPoint y: 340, endPoint x: 576, endPoint y: 328, distance: 12.2
click at [574, 341] on div "Voltar Cancelar Próximo" at bounding box center [469, 332] width 310 height 33
click at [0, 0] on slot "Próximo" at bounding box center [0, 0] width 0 height 0
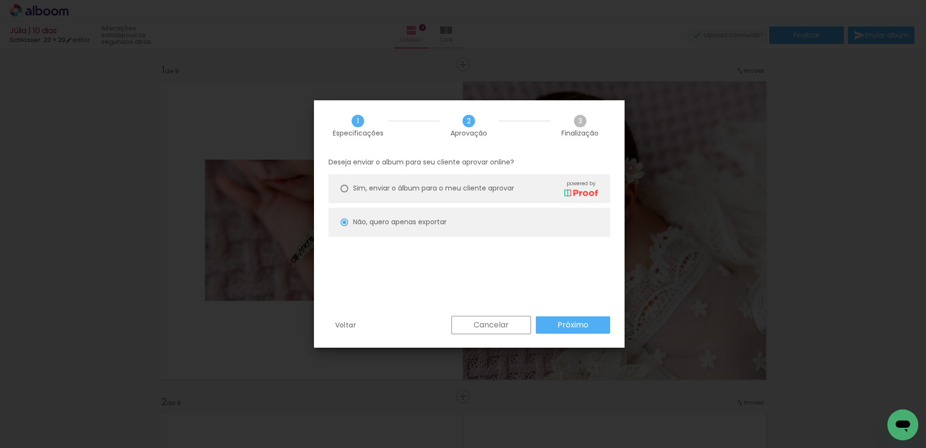
type input "Alta, 300 DPI"
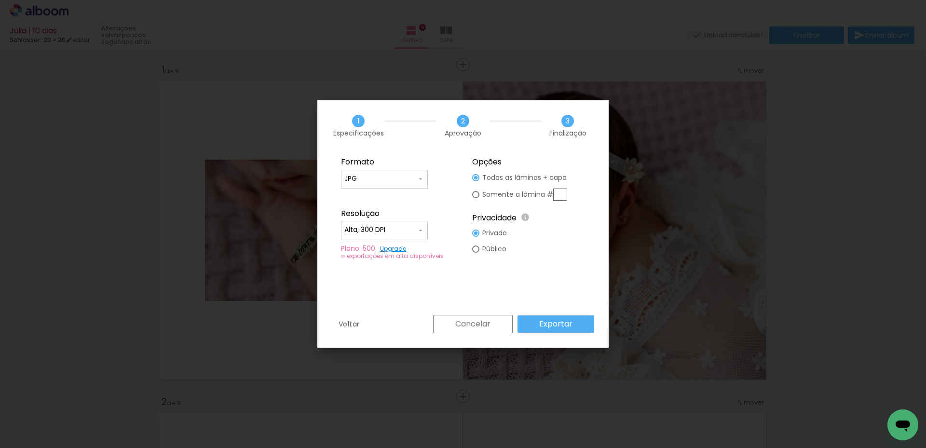
click at [0, 0] on slot "Exportar" at bounding box center [0, 0] width 0 height 0
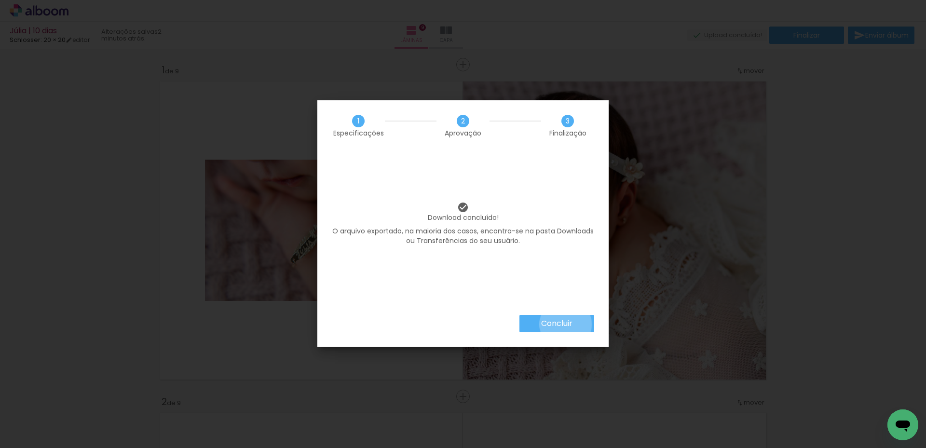
click at [0, 0] on slot "Concluir" at bounding box center [0, 0] width 0 height 0
